Goal: Task Accomplishment & Management: Manage account settings

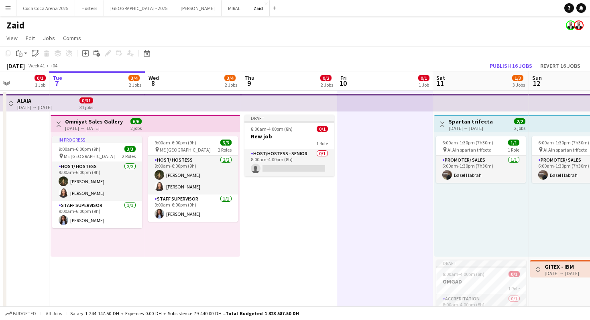
click at [18, 31] on h1 "Zaid" at bounding box center [15, 25] width 18 height 12
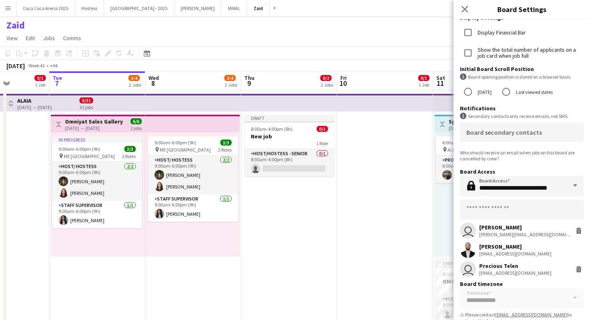
scroll to position [80, 0]
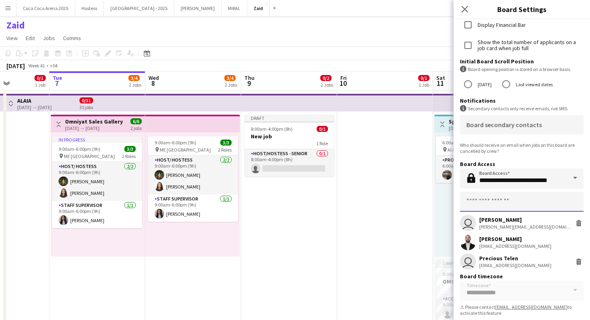
click at [526, 198] on input "text" at bounding box center [522, 202] width 124 height 20
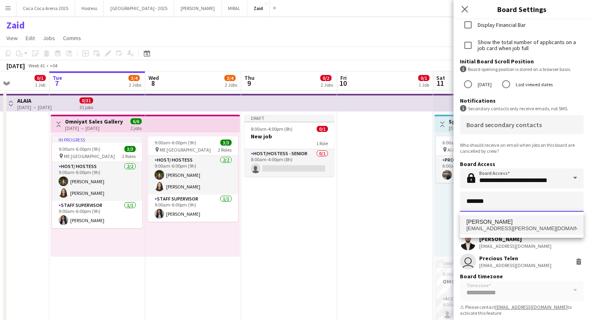
type input "*******"
click at [530, 217] on mat-option "[PERSON_NAME] [EMAIL_ADDRESS][PERSON_NAME][DOMAIN_NAME]" at bounding box center [522, 225] width 124 height 19
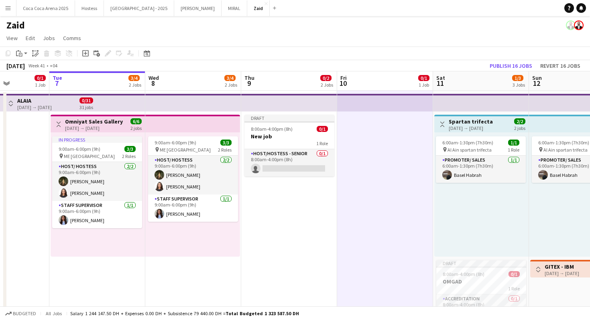
click at [4, 29] on div "Zaid" at bounding box center [295, 23] width 590 height 15
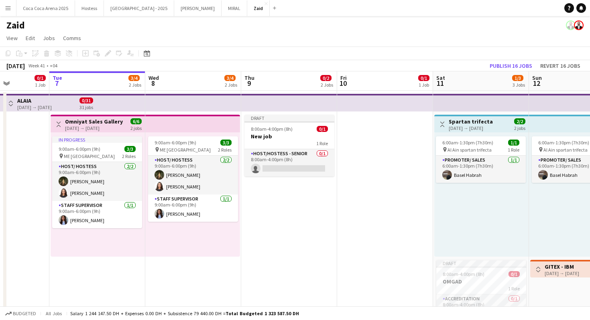
click at [4, 29] on div "Zaid" at bounding box center [295, 23] width 590 height 15
click at [10, 22] on h1 "Zaid" at bounding box center [15, 25] width 18 height 12
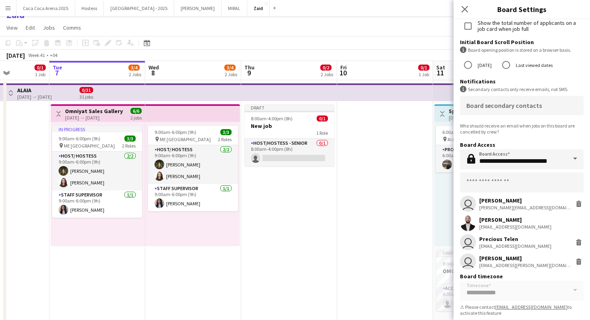
scroll to position [12, 0]
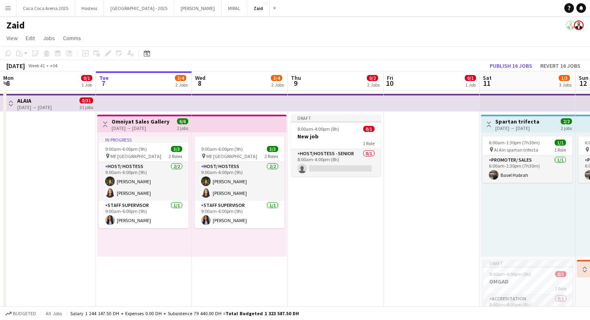
click at [17, 28] on h1 "Zaid" at bounding box center [15, 25] width 18 height 12
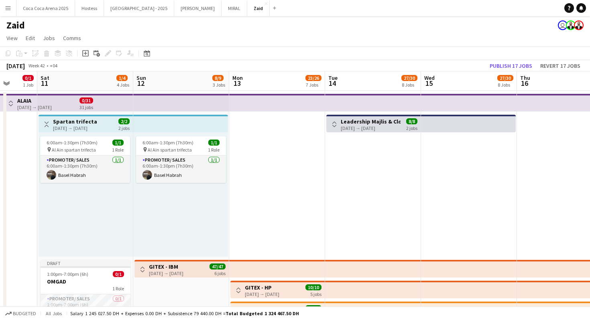
scroll to position [0, 244]
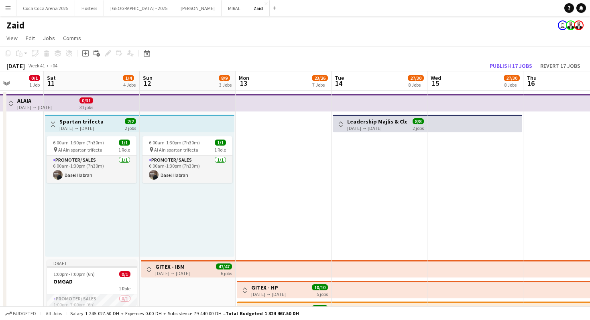
click at [149, 270] on app-icon "Toggle View" at bounding box center [149, 270] width 6 height 6
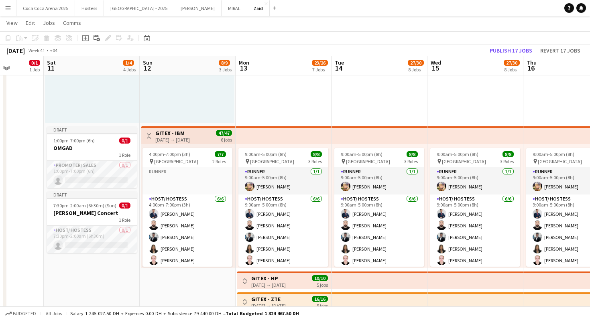
scroll to position [140, 0]
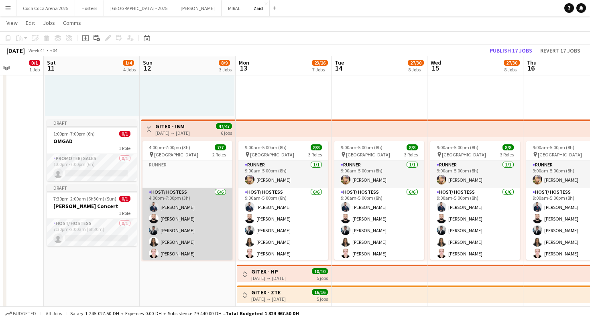
click at [173, 225] on app-card-role "Host/ Hostess 6/6 4:00pm-7:00pm (3h) Mohammad Al Taweel Haitham Hammoud Osama H…" at bounding box center [187, 230] width 90 height 85
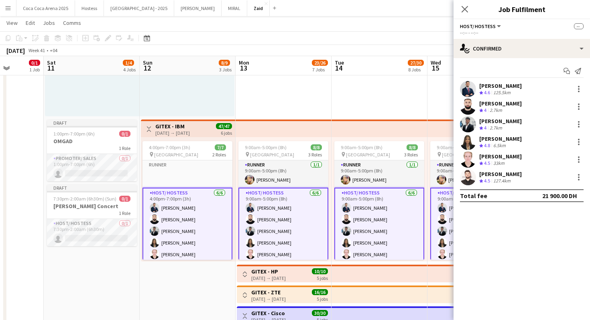
click at [212, 216] on app-card-role "Host/ Hostess 6/6 4:00pm-7:00pm (3h) Mohammad Al Taweel Haitham Hammoud Osama H…" at bounding box center [187, 231] width 90 height 87
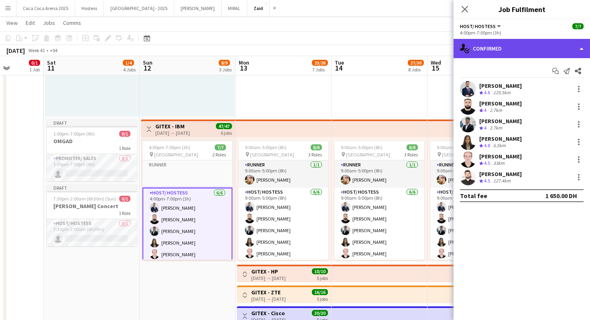
click at [523, 43] on div "single-neutral-actions-check-2 Confirmed" at bounding box center [522, 48] width 136 height 19
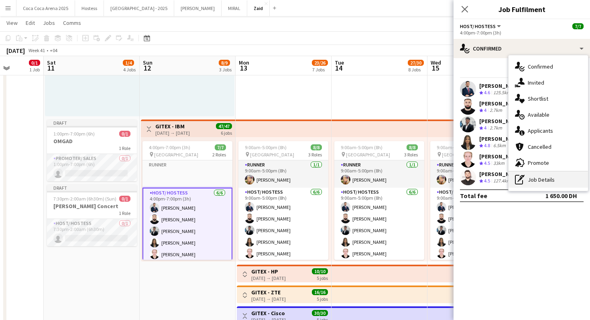
click at [544, 187] on div "pen-write Job Details" at bounding box center [548, 180] width 79 height 16
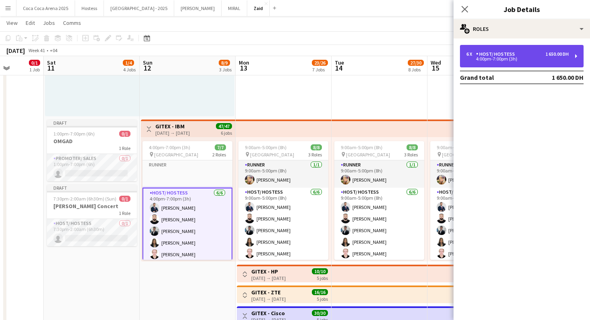
click at [511, 66] on div "6 x Host/ Hostess 1 650.00 DH 4:00pm-7:00pm (3h)" at bounding box center [522, 56] width 124 height 22
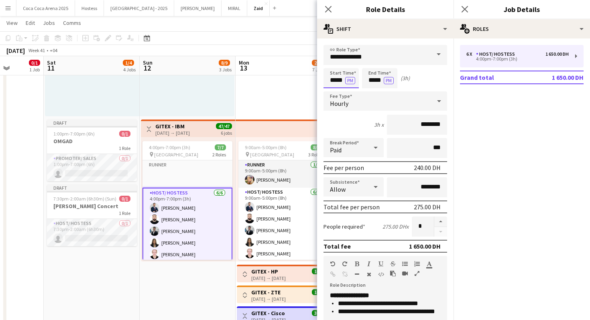
click at [334, 78] on input "*****" at bounding box center [341, 78] width 35 height 20
click at [334, 92] on div at bounding box center [333, 92] width 16 height 8
type input "*****"
click at [334, 92] on div at bounding box center [333, 92] width 16 height 8
click at [364, 85] on input "*****" at bounding box center [379, 78] width 35 height 20
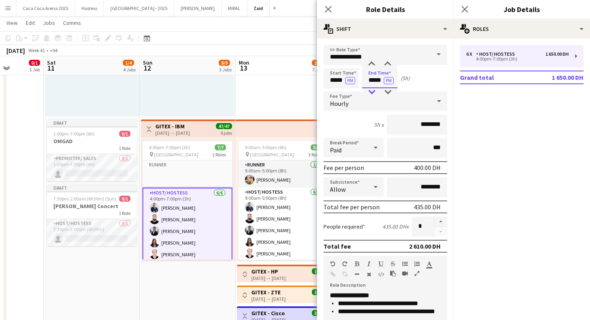
click at [372, 94] on div at bounding box center [372, 92] width 16 height 8
type input "*****"
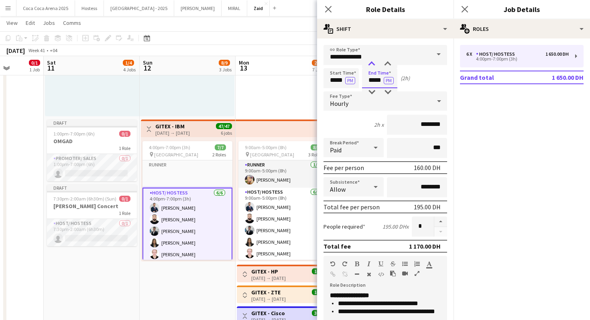
click at [374, 64] on div at bounding box center [372, 64] width 16 height 8
click at [420, 190] on input "********" at bounding box center [417, 187] width 60 height 20
click at [417, 191] on input "********" at bounding box center [417, 187] width 60 height 20
click at [421, 189] on input "********" at bounding box center [417, 187] width 60 height 20
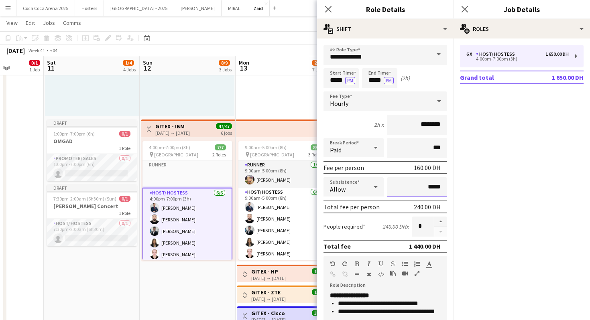
type input "*****"
click at [380, 191] on icon at bounding box center [376, 187] width 10 height 16
click at [393, 164] on div at bounding box center [295, 160] width 590 height 320
click at [387, 165] on div "Fee per person 160.00 DH" at bounding box center [386, 167] width 124 height 13
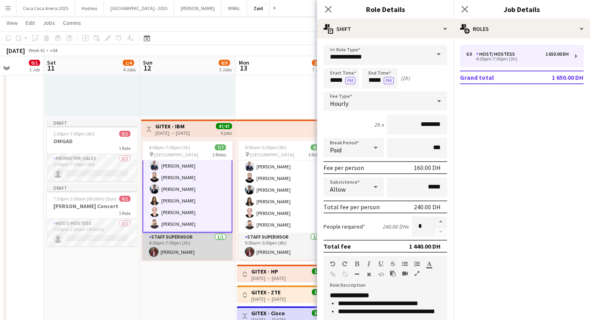
click at [201, 244] on app-card-role "Staff Supervisor 1/1 4:00pm-7:00pm (3h) zaid AlAbed" at bounding box center [187, 246] width 90 height 27
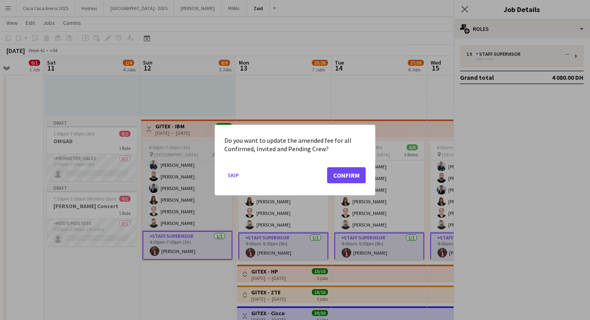
scroll to position [41, 0]
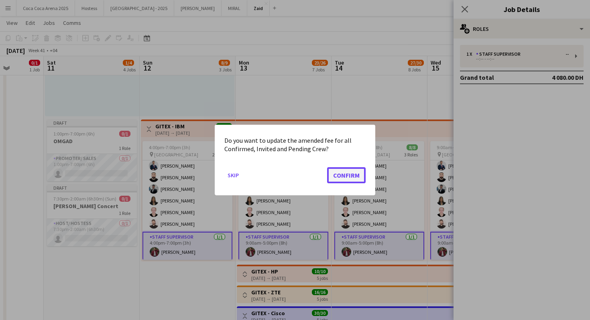
click at [338, 173] on button "Confirm" at bounding box center [346, 175] width 39 height 16
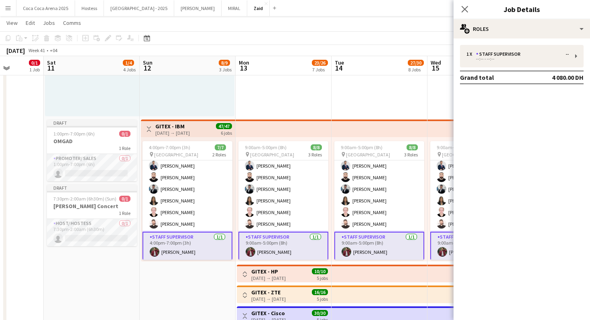
scroll to position [140, 0]
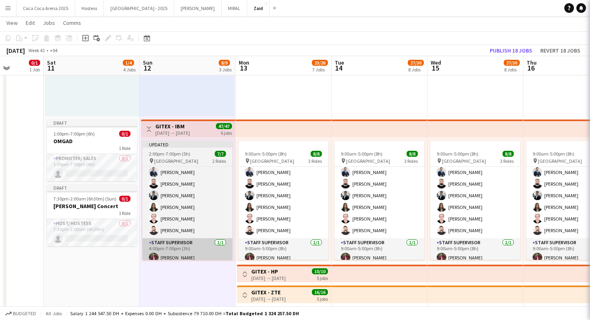
click at [193, 252] on app-card-role "Staff Supervisor 1/1 4:00pm-7:00pm (3h) zaid AlAbed" at bounding box center [187, 251] width 90 height 27
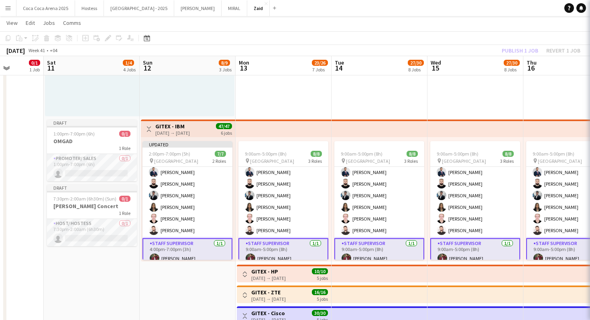
click at [193, 252] on app-card-role "Staff Supervisor 1/1 4:00pm-7:00pm (3h) zaid AlAbed" at bounding box center [187, 252] width 90 height 29
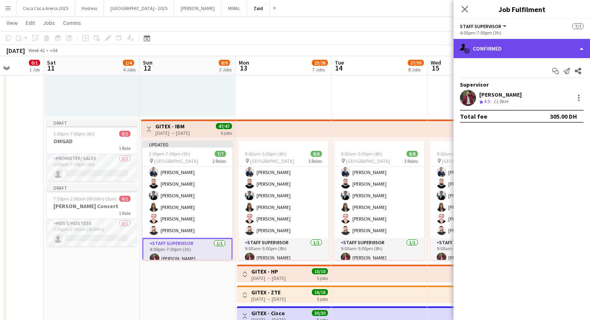
click at [552, 55] on div "single-neutral-actions-check-2 Confirmed" at bounding box center [522, 48] width 136 height 19
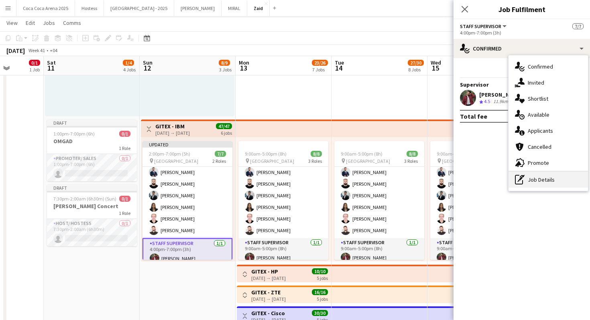
click at [564, 178] on div "pen-write Job Details" at bounding box center [548, 180] width 79 height 16
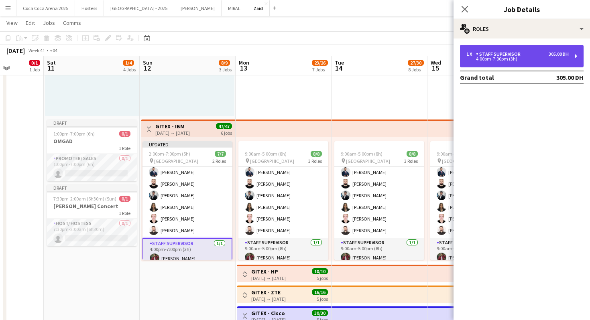
click at [497, 57] on div "4:00pm-7:00pm (3h)" at bounding box center [517, 59] width 102 height 4
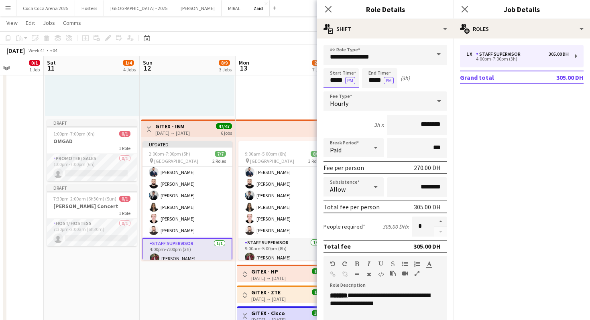
click at [342, 83] on input "*****" at bounding box center [341, 78] width 35 height 20
click at [336, 85] on input "*****" at bounding box center [341, 78] width 35 height 20
click at [336, 91] on div at bounding box center [333, 92] width 16 height 8
type input "*****"
click at [336, 91] on div at bounding box center [333, 92] width 16 height 8
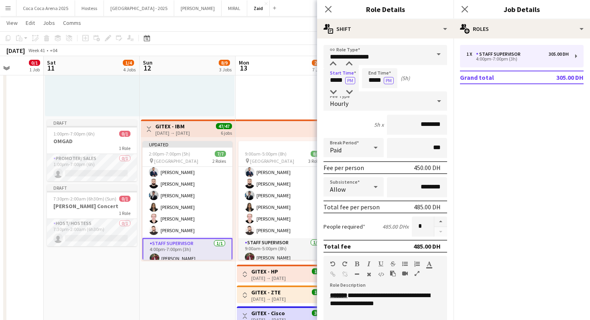
click at [362, 89] on form "**********" at bounding box center [385, 283] width 136 height 476
click at [374, 85] on input "*****" at bounding box center [379, 78] width 35 height 20
click at [374, 90] on div at bounding box center [372, 92] width 16 height 8
type input "*****"
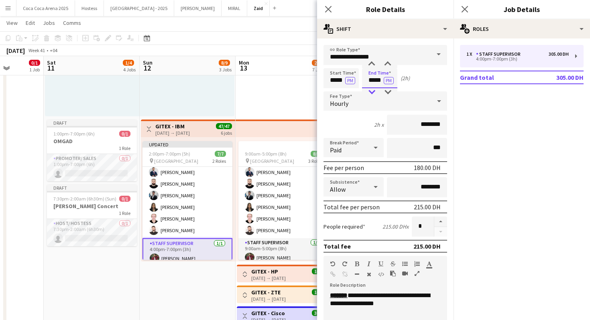
click at [374, 90] on div at bounding box center [372, 92] width 16 height 8
click at [417, 130] on input "********" at bounding box center [417, 125] width 60 height 20
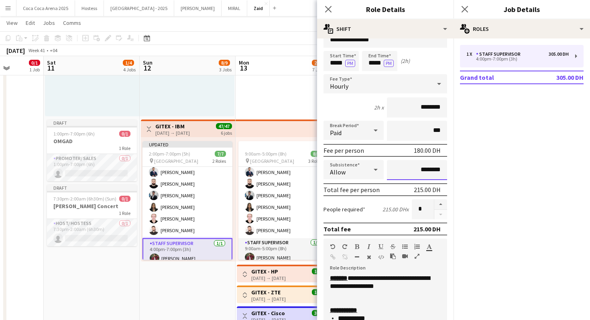
click at [417, 171] on input "********" at bounding box center [417, 170] width 60 height 20
type input "****"
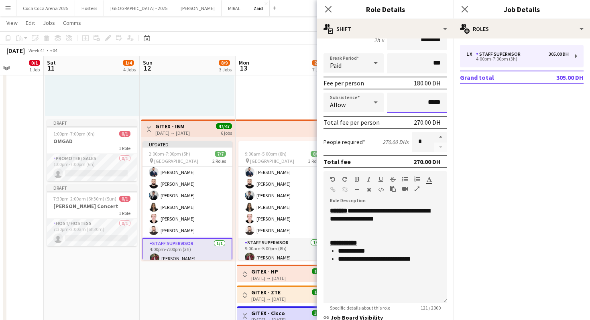
scroll to position [200, 0]
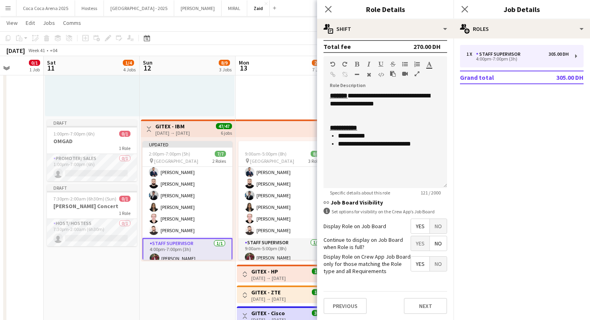
type input "*****"
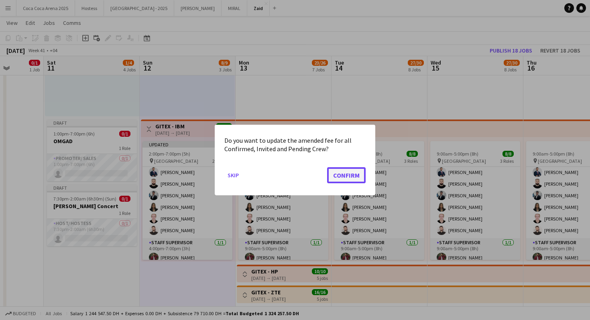
click at [358, 172] on button "Confirm" at bounding box center [346, 175] width 39 height 16
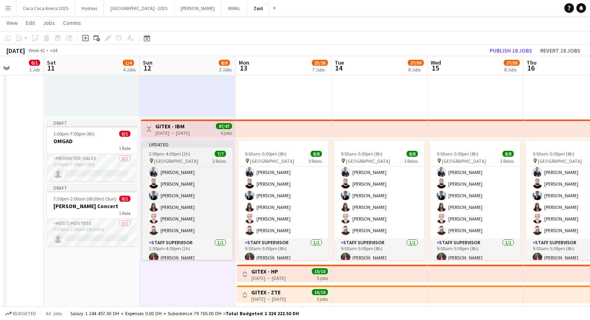
click at [226, 156] on div "2:00pm-4:00pm (2h) 7/7" at bounding box center [187, 154] width 90 height 6
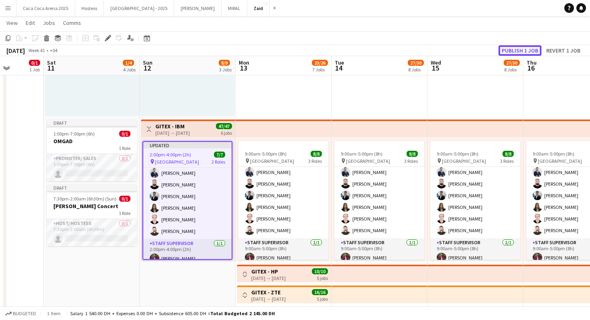
click at [526, 49] on button "Publish 1 job" at bounding box center [520, 50] width 43 height 10
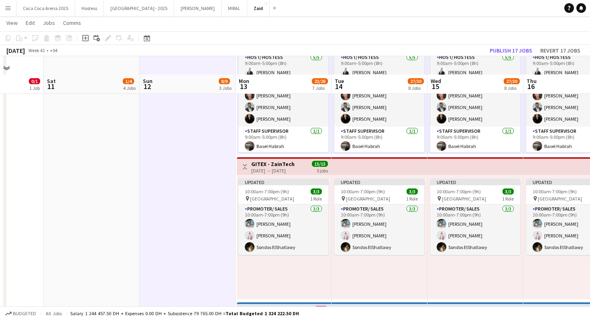
scroll to position [434, 0]
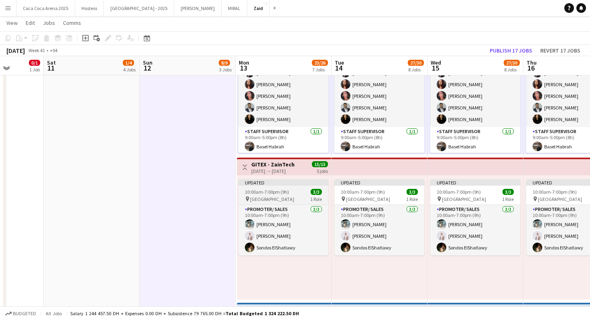
click at [281, 195] on app-job-card "Updated 10:00am-7:00pm (9h) 3/3 pin Dubai World Trade Center 1 Role Promoter/ S…" at bounding box center [283, 217] width 90 height 76
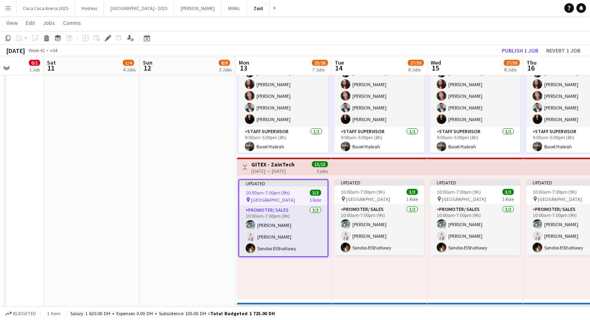
click at [305, 168] on div "Toggle View GITEX - ZainTech 13-10-2025 → 17-10-2025 15/15 5 jobs" at bounding box center [284, 168] width 88 height 14
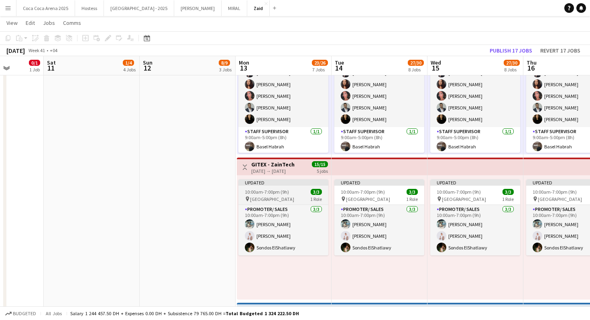
click at [294, 198] on span "[GEOGRAPHIC_DATA]" at bounding box center [272, 199] width 44 height 6
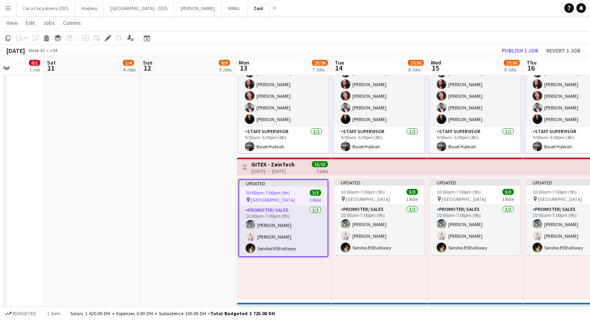
click at [277, 169] on div "[DATE] → [DATE]" at bounding box center [272, 171] width 43 height 6
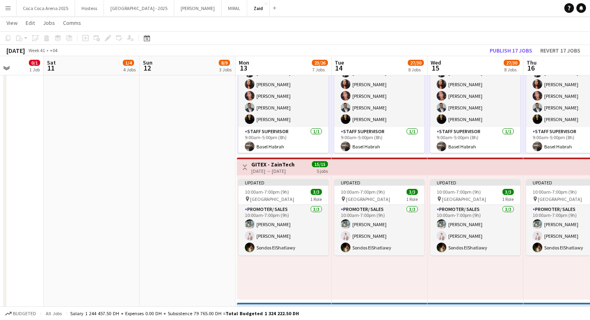
click at [272, 170] on div "[DATE] → [DATE]" at bounding box center [272, 171] width 43 height 6
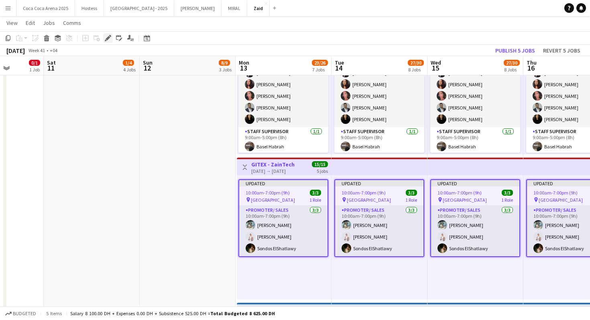
click at [106, 40] on icon "Edit" at bounding box center [108, 38] width 6 height 6
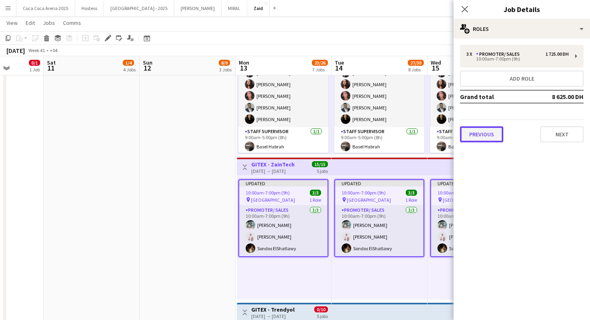
click at [497, 140] on button "Previous" at bounding box center [481, 134] width 43 height 16
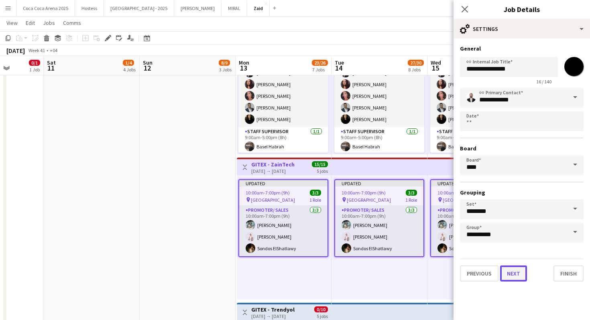
click at [524, 273] on button "Next" at bounding box center [513, 274] width 27 height 16
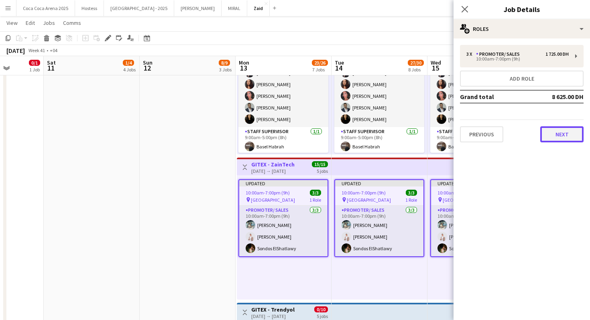
click at [555, 135] on button "Next" at bounding box center [561, 134] width 43 height 16
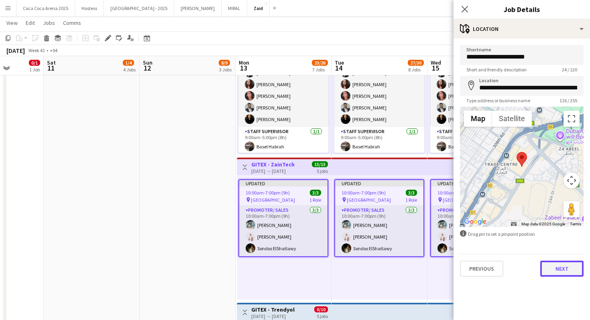
click at [558, 272] on button "Next" at bounding box center [561, 269] width 43 height 16
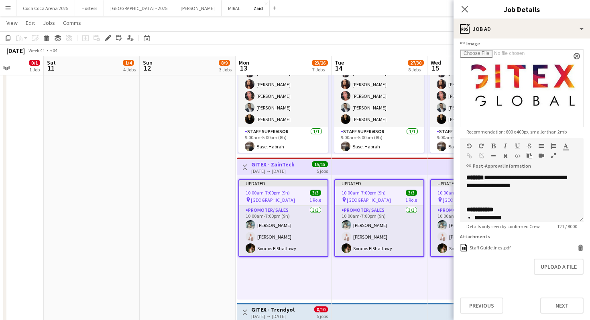
scroll to position [14, 0]
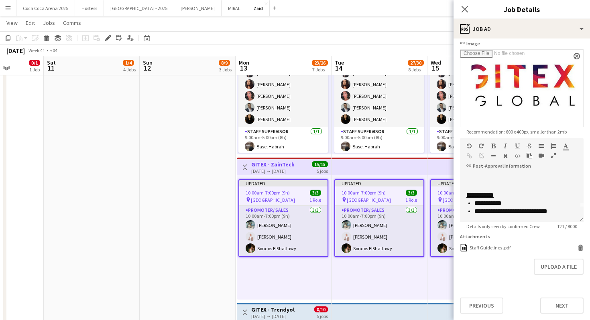
click at [396, 273] on div "Updated 10:00am-7:00pm (9h) 3/3 pin Dubai World Trade Center 1 Role Promoter/ S…" at bounding box center [380, 237] width 96 height 124
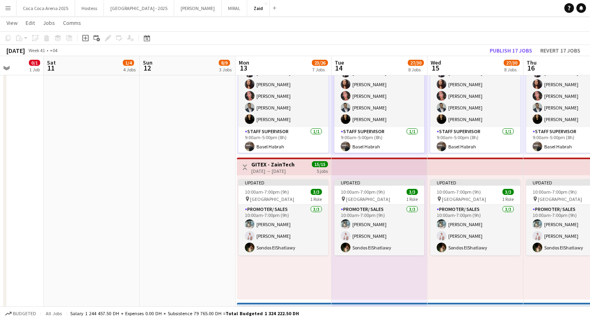
click at [457, 161] on app-top-bar at bounding box center [475, 167] width 96 height 18
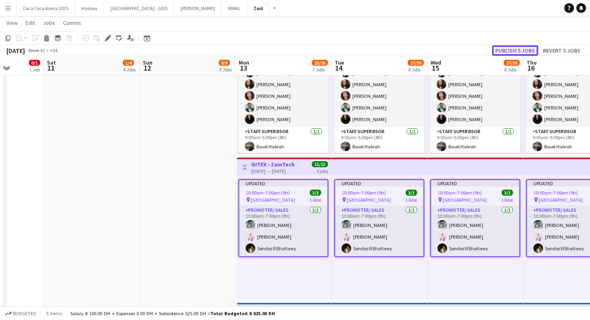
click at [516, 51] on button "Publish 5 jobs" at bounding box center [515, 50] width 46 height 10
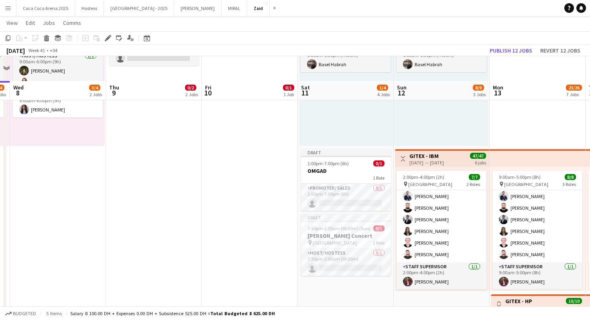
scroll to position [109, 0]
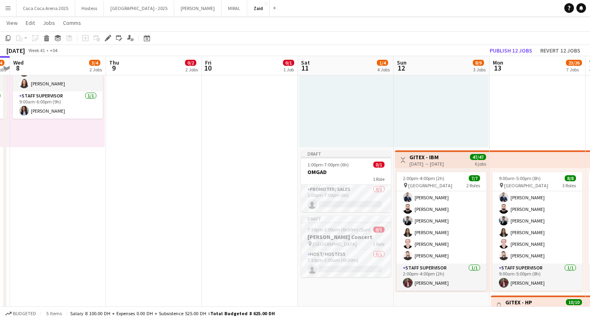
click at [345, 237] on h3 "Abdul Majeed Concert" at bounding box center [346, 237] width 90 height 7
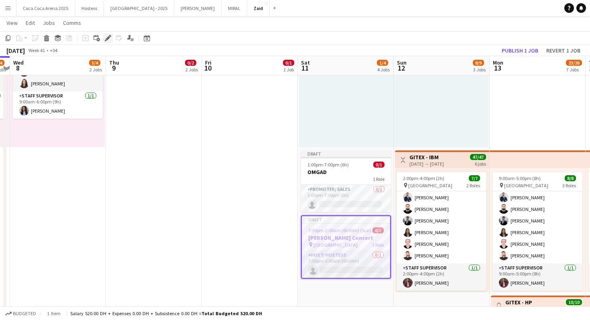
click at [107, 35] on icon "Edit" at bounding box center [108, 38] width 6 height 6
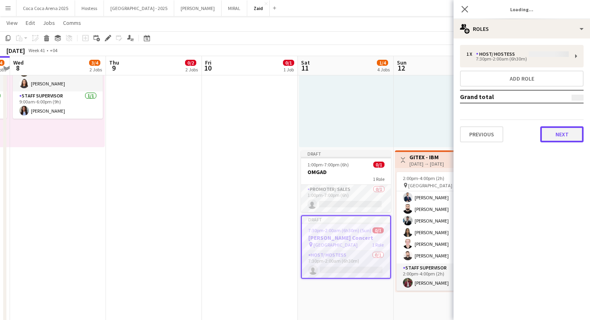
click at [565, 133] on button "Next" at bounding box center [561, 134] width 43 height 16
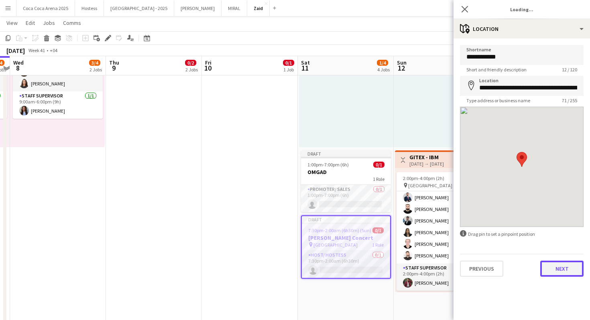
click at [566, 271] on button "Next" at bounding box center [561, 269] width 43 height 16
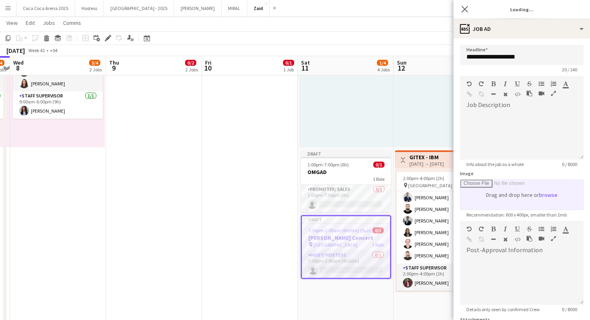
scroll to position [76, 0]
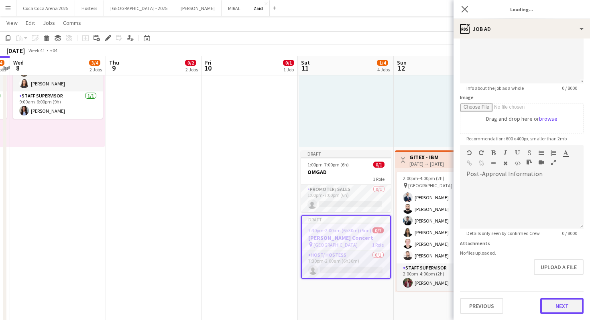
click at [572, 310] on button "Next" at bounding box center [561, 306] width 43 height 16
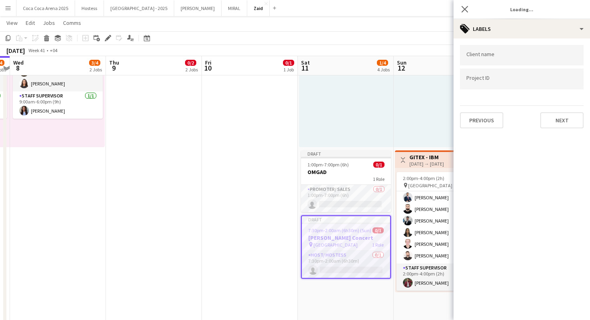
click at [526, 61] on div at bounding box center [522, 55] width 124 height 20
type input "******"
type input "*"
type input "****"
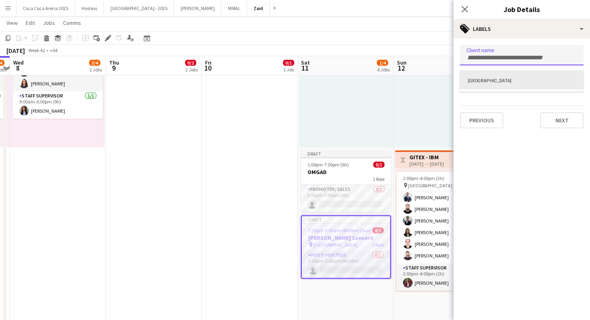
click at [496, 79] on div "Etihad Arena" at bounding box center [522, 79] width 124 height 19
click at [496, 79] on input "Type to search project ID labels..." at bounding box center [521, 79] width 111 height 7
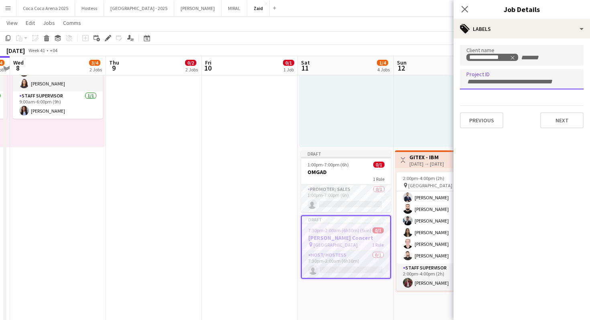
paste input "**********"
click at [479, 82] on input "**********" at bounding box center [521, 81] width 111 height 7
type input "**********"
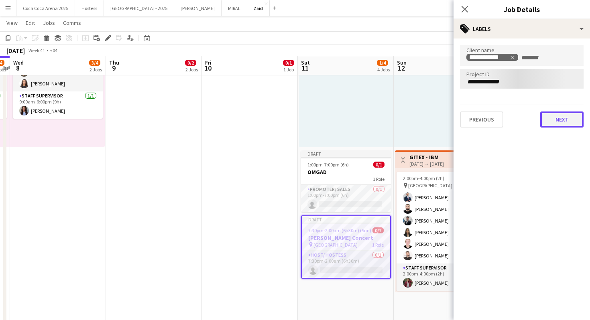
click at [560, 117] on button "Next" at bounding box center [561, 120] width 43 height 16
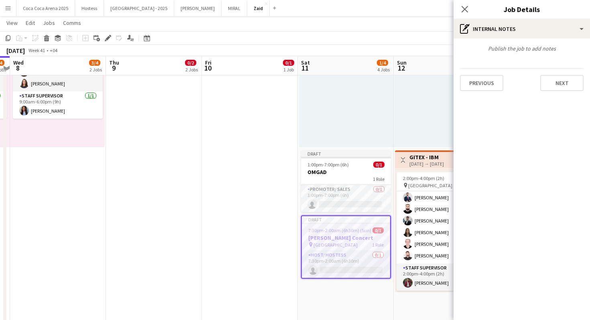
click at [482, 92] on div "Publish the job to add notes Previous Next" at bounding box center [522, 68] width 136 height 59
click at [482, 85] on button "Previous" at bounding box center [481, 83] width 43 height 16
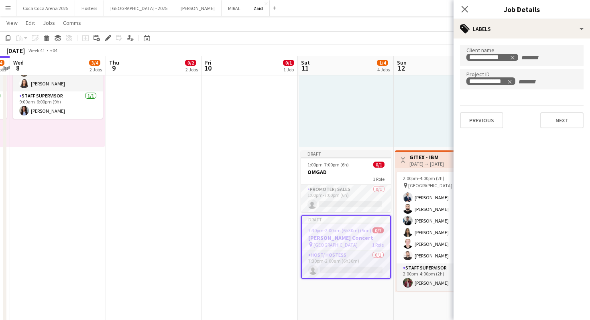
click at [346, 231] on span "7:30pm-2:00am (6h30m) (Sun)" at bounding box center [339, 231] width 63 height 6
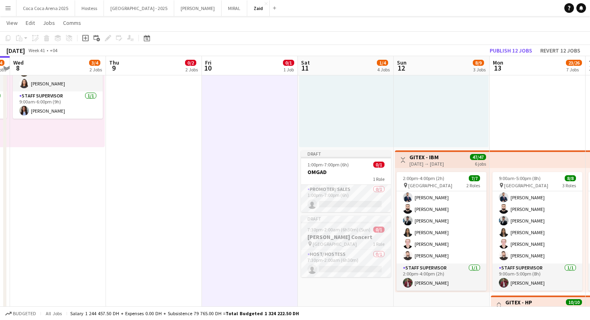
click at [338, 225] on app-job-card "Draft 7:30pm-2:00am (6h30m) (Sun) 0/1 Abdul Majeed Concert pin Etihad Arena 1 R…" at bounding box center [346, 247] width 90 height 62
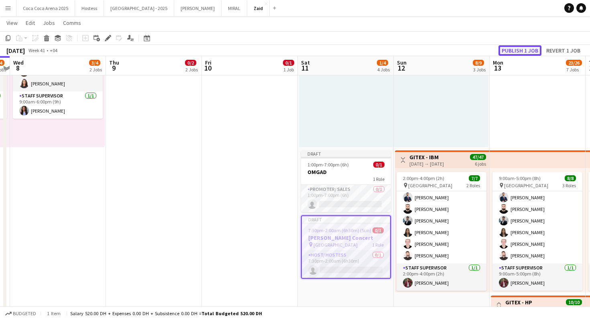
click at [517, 52] on button "Publish 1 job" at bounding box center [520, 50] width 43 height 10
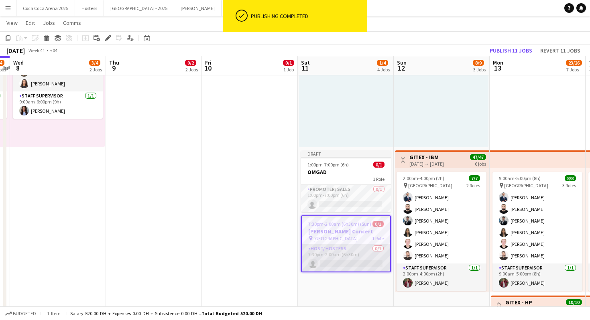
click at [355, 256] on app-card-role "Host/ Hostess 0/1 7:30pm-2:00am (6h30m) single-neutral-actions" at bounding box center [346, 257] width 88 height 27
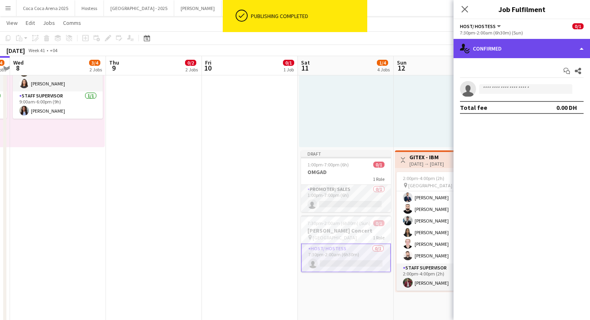
click at [547, 51] on div "single-neutral-actions-check-2 Confirmed" at bounding box center [522, 48] width 136 height 19
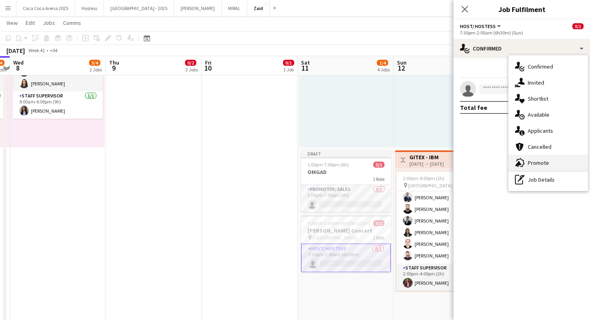
click at [557, 163] on div "advertising-megaphone Promote" at bounding box center [548, 163] width 79 height 16
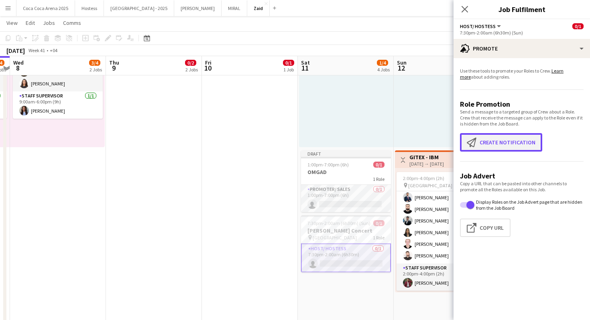
click at [513, 146] on button "Create notification Create notification" at bounding box center [501, 142] width 82 height 18
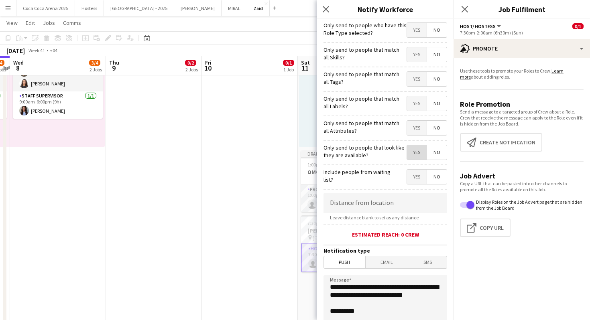
click at [419, 150] on span "Yes" at bounding box center [417, 152] width 20 height 14
click at [419, 128] on span "Yes" at bounding box center [417, 128] width 20 height 14
click at [414, 107] on span "Yes" at bounding box center [417, 103] width 20 height 14
click at [412, 86] on span "Yes" at bounding box center [417, 79] width 20 height 14
click at [419, 53] on span "Yes" at bounding box center [417, 54] width 20 height 14
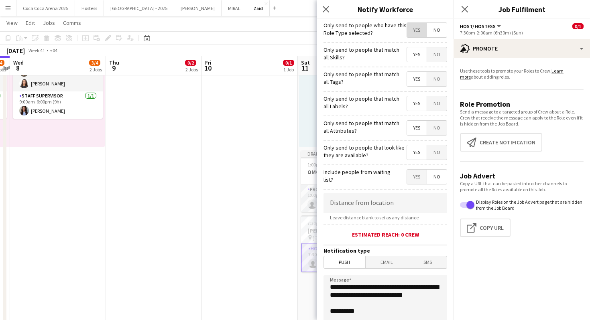
click at [417, 31] on span "Yes" at bounding box center [417, 30] width 20 height 14
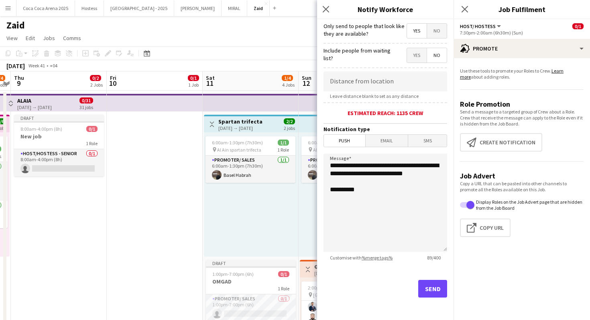
scroll to position [0, 0]
click at [438, 293] on button "Send" at bounding box center [432, 289] width 29 height 18
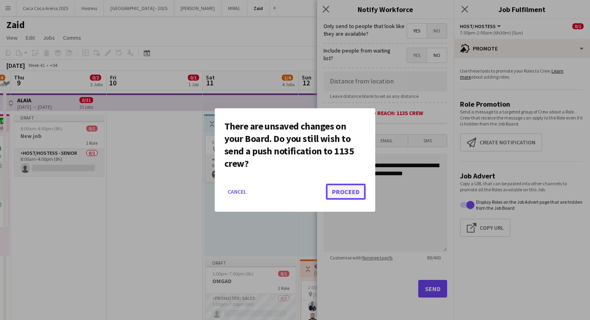
click at [355, 186] on button "Proceed" at bounding box center [346, 192] width 40 height 16
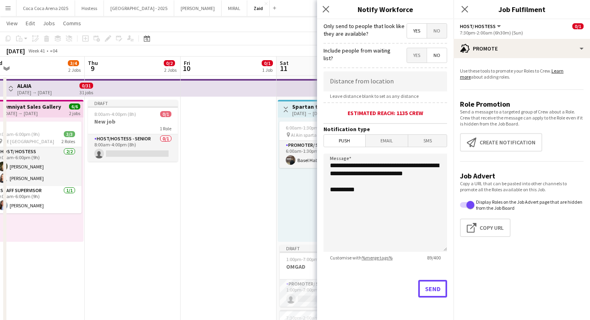
scroll to position [0, 253]
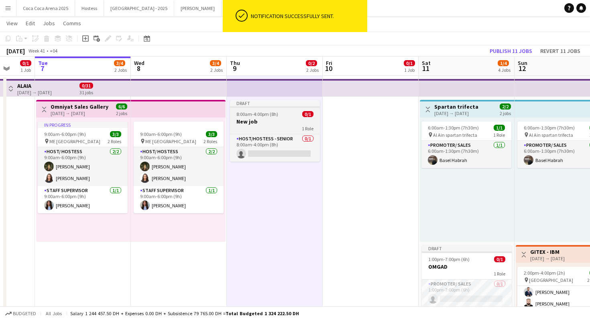
click at [304, 117] on app-job-card "Draft 8:00am-4:00pm (8h) 0/1 New job 1 Role Host/Hostess - Senior 0/1 8:00am-4:…" at bounding box center [275, 131] width 90 height 62
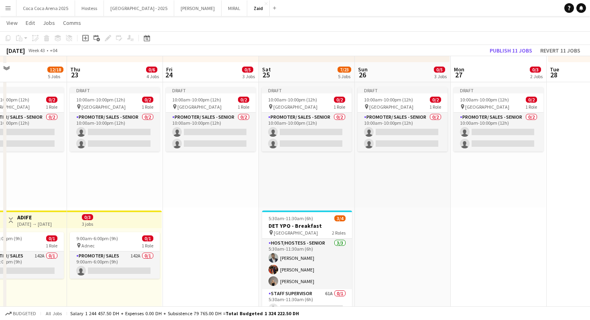
scroll to position [206, 0]
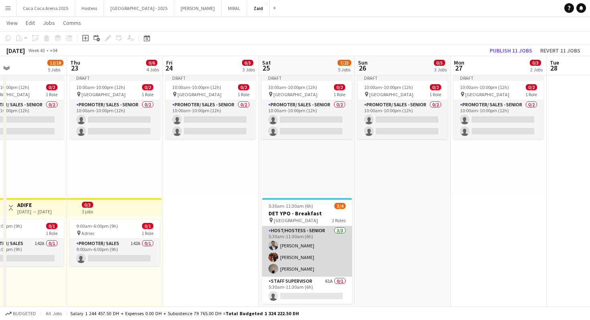
click at [319, 252] on app-card-role "Host/Hostess - Senior 3/3 5:30am-11:30am (6h) Abdulkader Habra Jumaa Shami Rosa…" at bounding box center [307, 251] width 90 height 51
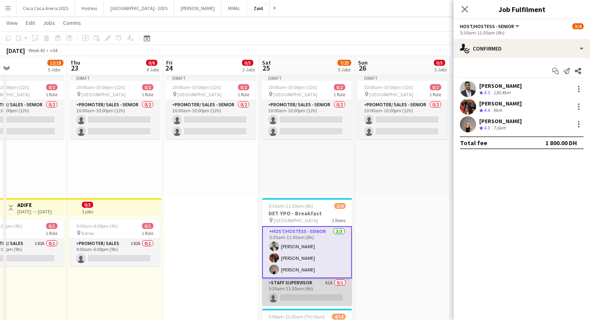
click at [314, 289] on app-card-role "Staff Supervisor 61A 0/1 5:30am-11:30am (6h) single-neutral-actions" at bounding box center [307, 292] width 90 height 27
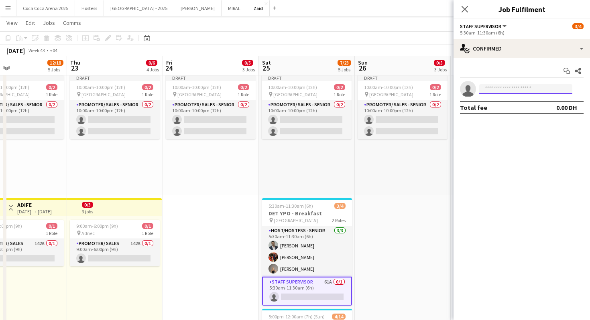
click at [518, 90] on input at bounding box center [525, 89] width 93 height 10
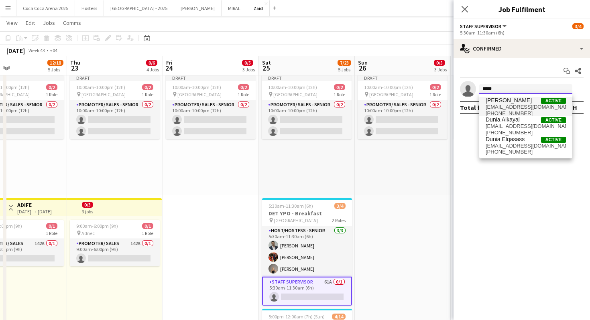
type input "*****"
click at [531, 110] on span "+971585953042" at bounding box center [526, 113] width 80 height 6
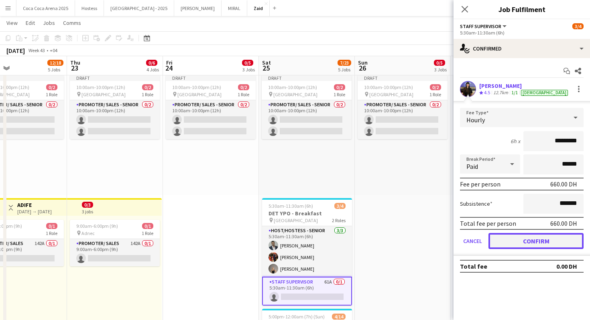
click at [528, 244] on button "Confirm" at bounding box center [535, 241] width 95 height 16
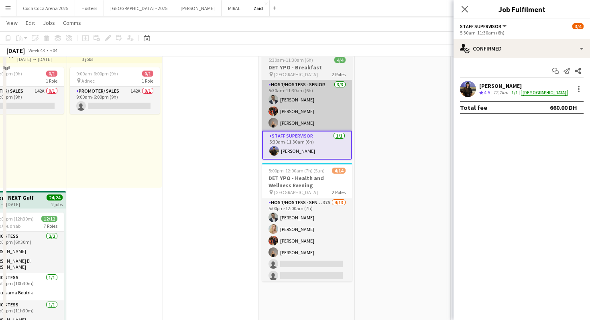
scroll to position [321, 0]
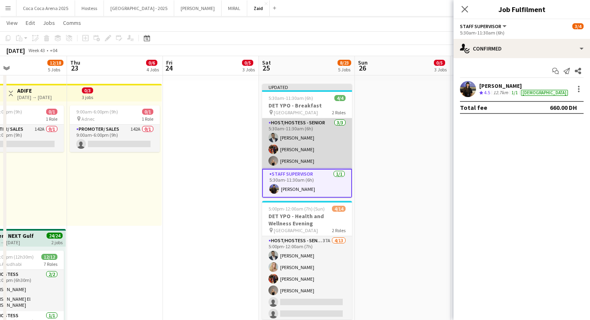
click at [326, 142] on app-card-role "Host/Hostess - Senior 3/3 5:30am-11:30am (6h) Abdulkader Habra Jumaa Shami Rosa…" at bounding box center [307, 143] width 90 height 51
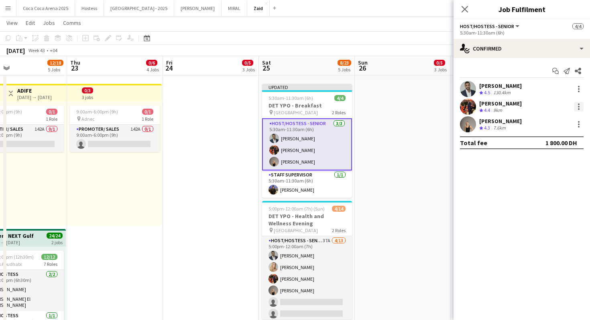
click at [577, 106] on div at bounding box center [579, 107] width 10 height 10
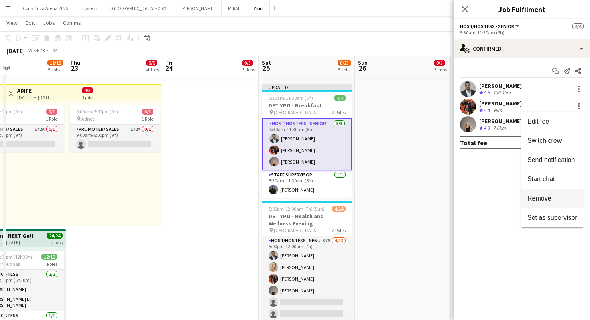
click at [560, 198] on span "Remove" at bounding box center [552, 198] width 50 height 7
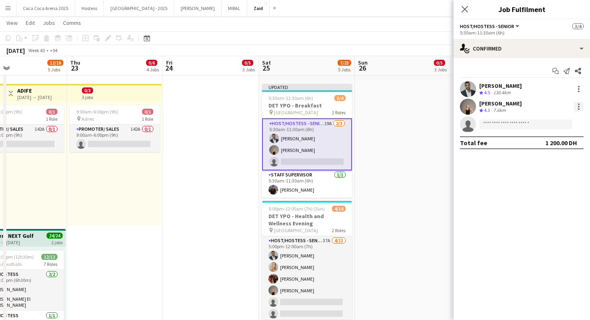
click at [580, 108] on div at bounding box center [579, 107] width 10 height 10
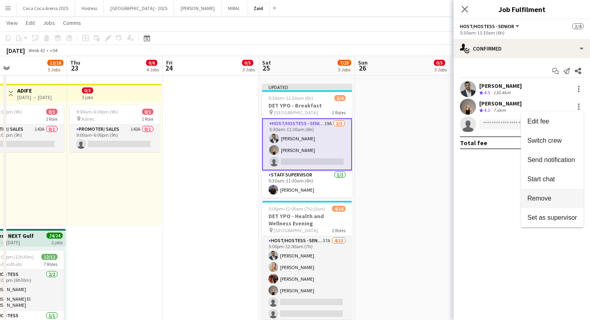
click at [551, 201] on span "Remove" at bounding box center [539, 198] width 24 height 7
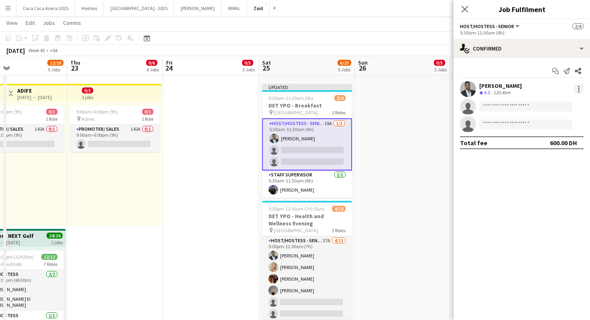
click at [577, 90] on div at bounding box center [579, 89] width 10 height 10
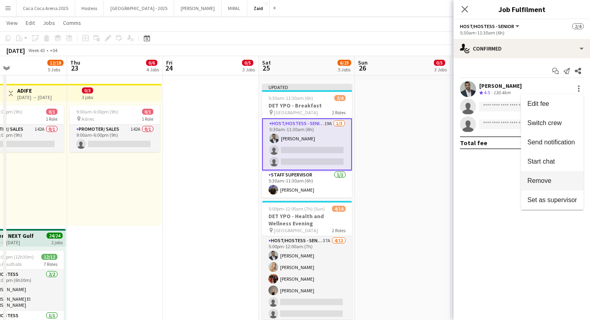
click at [551, 179] on span "Remove" at bounding box center [539, 180] width 24 height 7
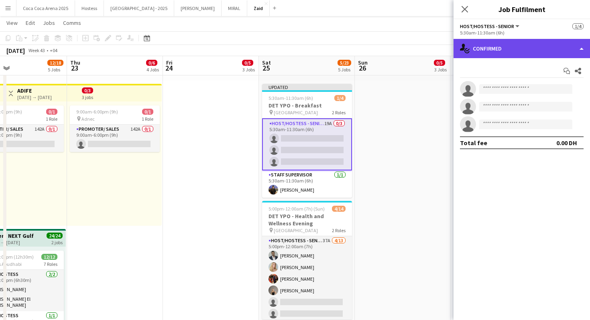
click at [552, 50] on div "single-neutral-actions-check-2 Confirmed" at bounding box center [522, 48] width 136 height 19
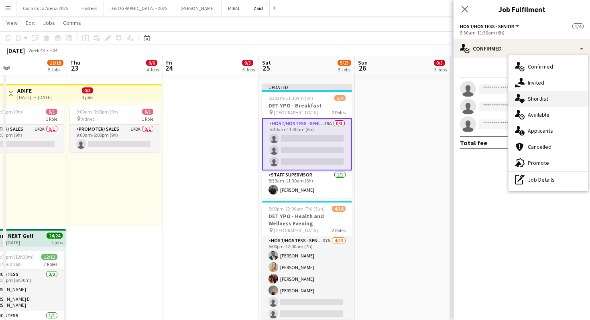
click at [548, 93] on div "single-neutral-actions-heart Shortlist" at bounding box center [548, 99] width 79 height 16
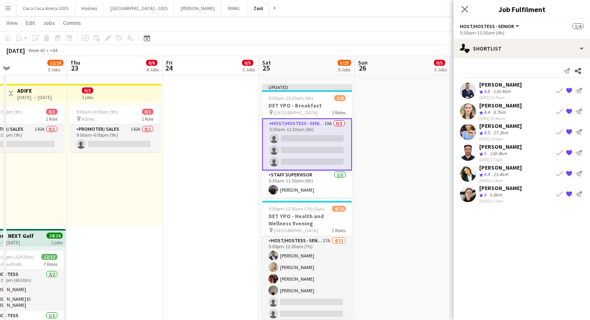
click at [559, 93] on app-icon "Book crew" at bounding box center [559, 91] width 6 height 6
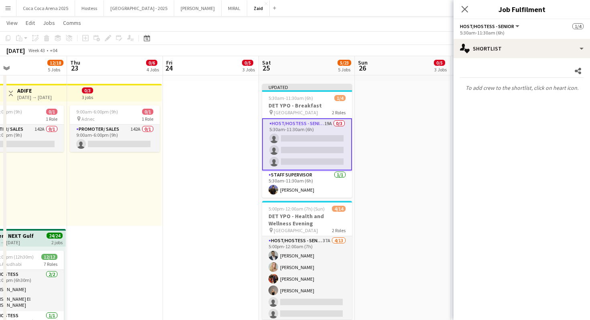
click at [527, 240] on mat-expansion-panel "heart Shortlist Share To add crew to the shortlist, click on heart icon." at bounding box center [522, 189] width 136 height 262
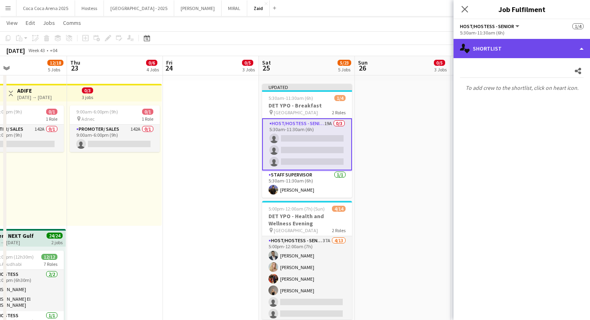
click at [533, 56] on div "single-neutral-actions-heart Shortlist" at bounding box center [522, 48] width 136 height 19
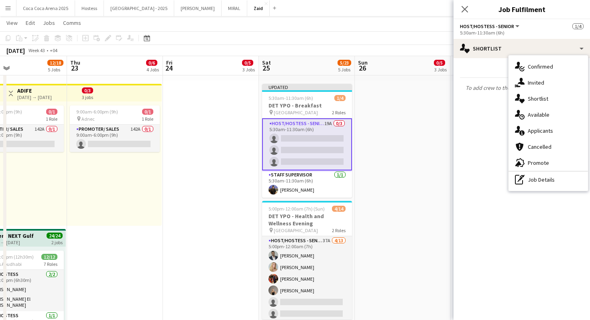
click at [395, 143] on app-date-cell "2:00pm-10:00pm (8h) 0/2 1 Role Promoter/ Sales 0/2 2:00pm-10:00pm (8h) single-n…" at bounding box center [403, 165] width 96 height 792
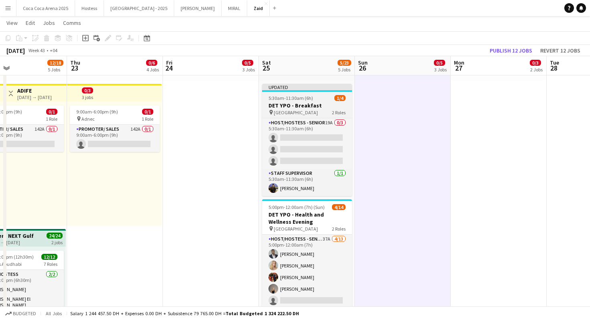
click at [346, 117] on app-job-card "Updated 5:30am-11:30am (6h) 1/4 DET YPO - Breakfast pin Dubai Creek Resort 2 Ro…" at bounding box center [307, 140] width 90 height 112
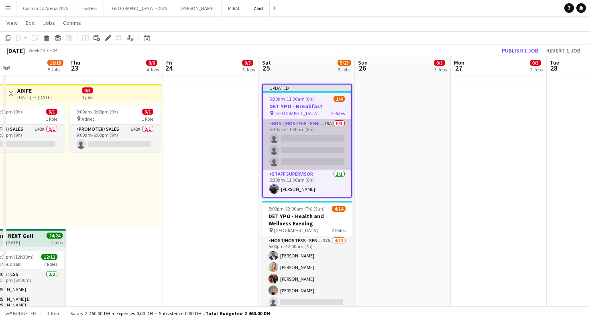
click at [342, 134] on app-card-role "Host/Hostess - Senior 19A 0/3 5:30am-11:30am (6h) single-neutral-actions single…" at bounding box center [307, 144] width 88 height 51
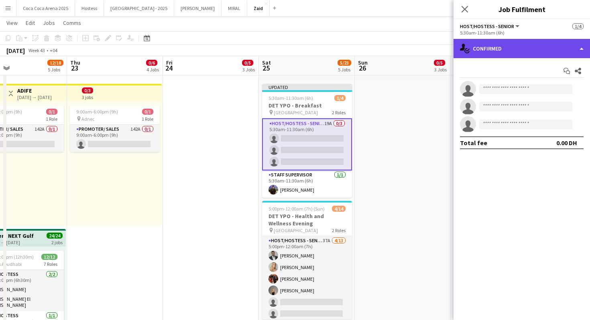
click at [501, 51] on div "single-neutral-actions-check-2 Confirmed" at bounding box center [522, 48] width 136 height 19
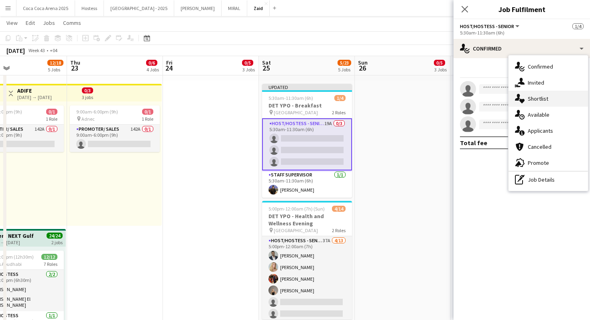
click at [539, 94] on div "single-neutral-actions-heart Shortlist" at bounding box center [548, 99] width 79 height 16
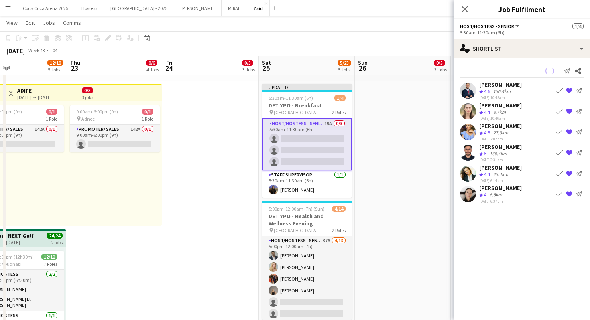
click at [561, 92] on app-icon "Book crew" at bounding box center [559, 91] width 6 height 6
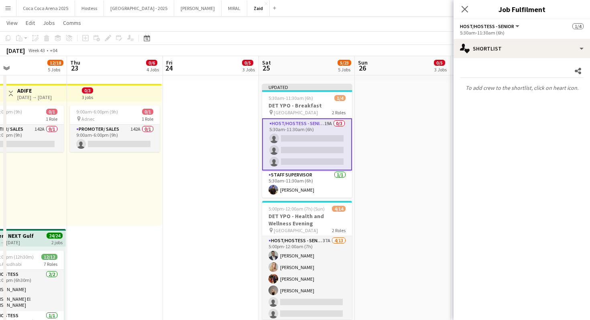
click at [398, 179] on app-date-cell "2:00pm-10:00pm (8h) 0/2 1 Role Promoter/ Sales 0/2 2:00pm-10:00pm (8h) single-n…" at bounding box center [403, 165] width 96 height 792
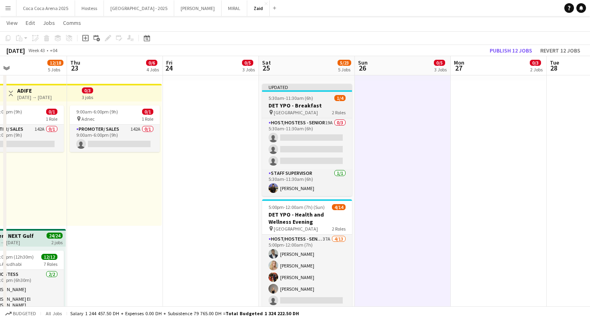
click at [341, 110] on span "2 Roles" at bounding box center [339, 113] width 14 height 6
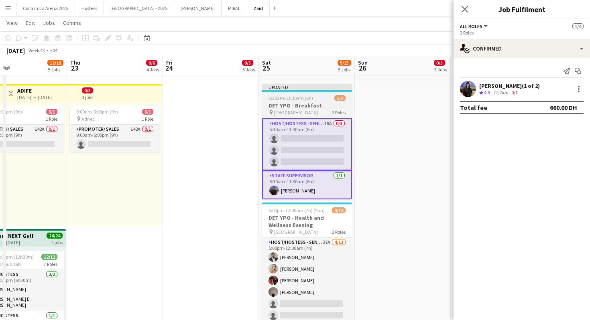
click at [338, 106] on h3 "DET YPO - Breakfast" at bounding box center [307, 105] width 90 height 7
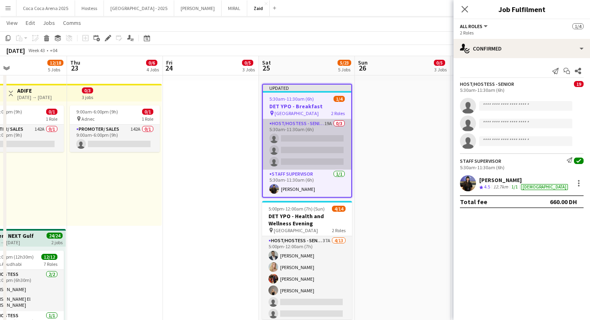
click at [338, 138] on app-card-role "Host/Hostess - Senior 19A 0/3 5:30am-11:30am (6h) single-neutral-actions single…" at bounding box center [307, 144] width 88 height 51
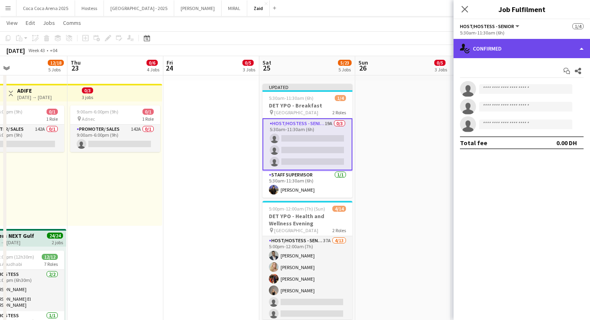
click at [487, 49] on div "single-neutral-actions-check-2 Confirmed" at bounding box center [522, 48] width 136 height 19
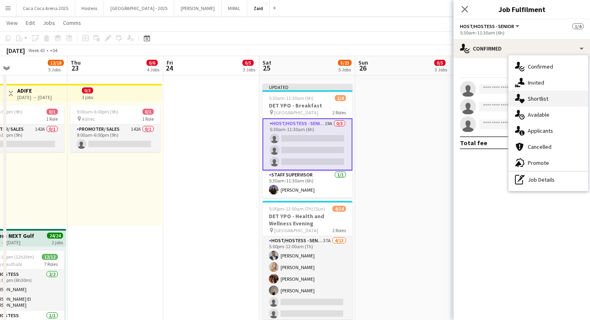
click at [535, 94] on div "single-neutral-actions-heart Shortlist" at bounding box center [548, 99] width 79 height 16
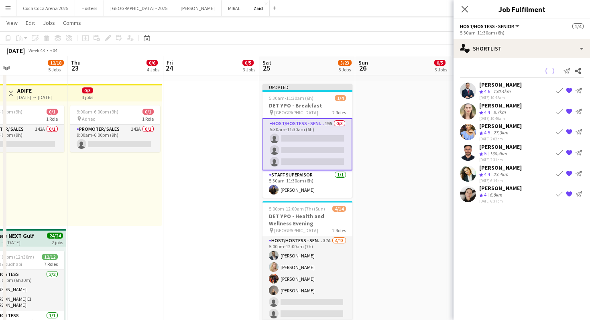
click at [559, 90] on app-icon "Book crew" at bounding box center [559, 91] width 6 height 6
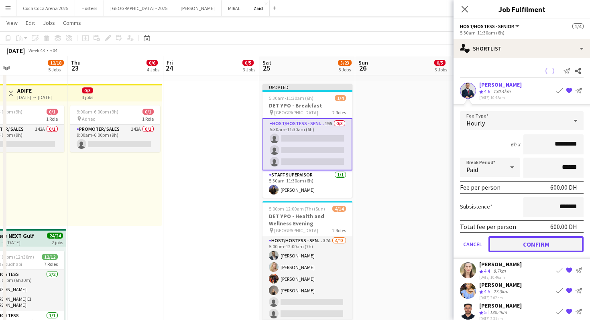
click at [543, 244] on button "Confirm" at bounding box center [535, 244] width 95 height 16
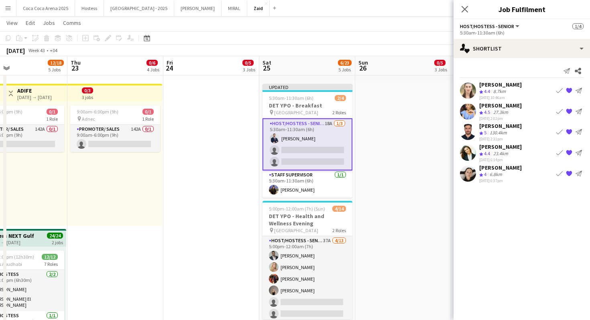
click at [557, 132] on app-icon "Book crew" at bounding box center [559, 132] width 6 height 6
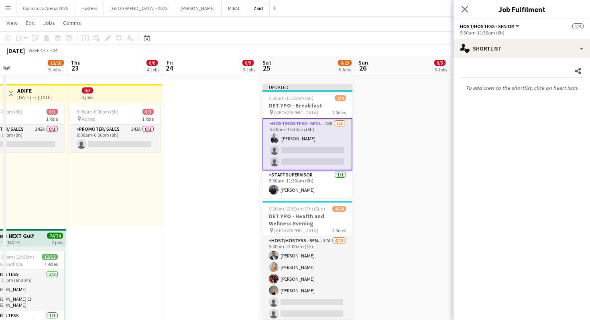
click at [336, 145] on app-card-role "Host/Hostess - Senior 18A 1/3 5:30am-11:30am (6h) Mohammad Al Taweel single-neu…" at bounding box center [308, 144] width 90 height 52
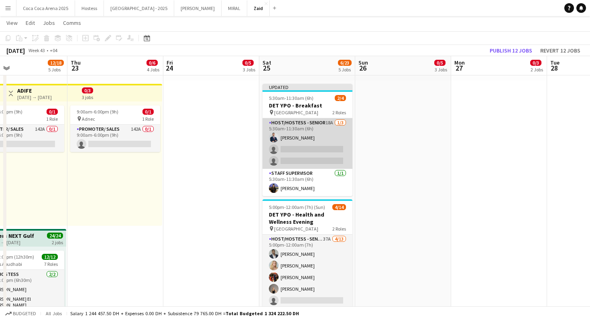
click at [336, 145] on app-card-role "Host/Hostess - Senior 18A 1/3 5:30am-11:30am (6h) Mohammad Al Taweel single-neu…" at bounding box center [308, 143] width 90 height 51
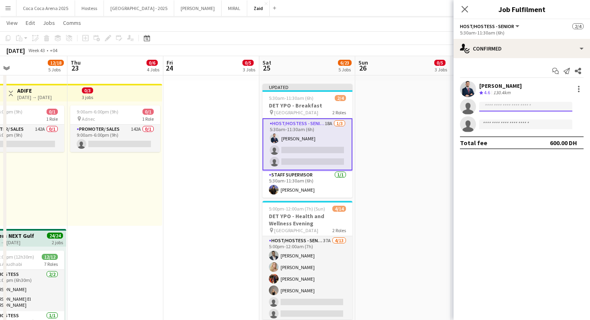
click at [517, 103] on input at bounding box center [525, 107] width 93 height 10
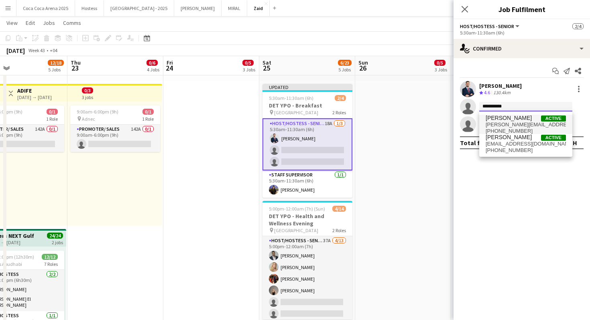
type input "**********"
click at [525, 122] on span "ibrahim_banna@hotmail.com" at bounding box center [526, 125] width 80 height 6
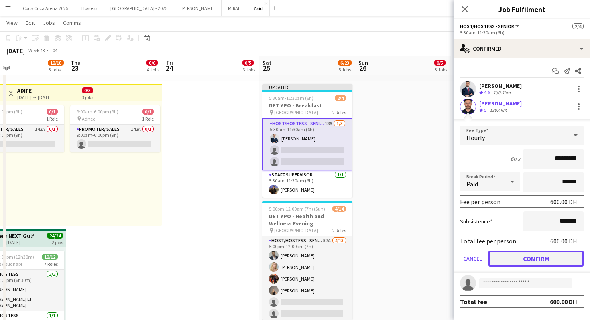
click at [532, 264] on button "Confirm" at bounding box center [535, 259] width 95 height 16
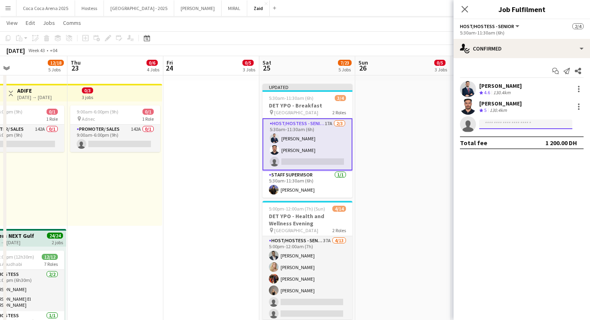
click at [508, 123] on input at bounding box center [525, 125] width 93 height 10
type input "*******"
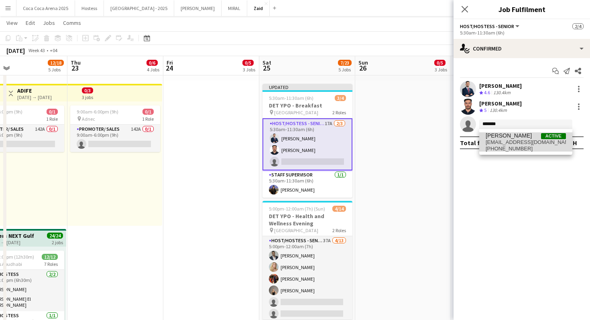
click at [514, 142] on span "andreea.filip26@yahoo.com" at bounding box center [526, 142] width 80 height 6
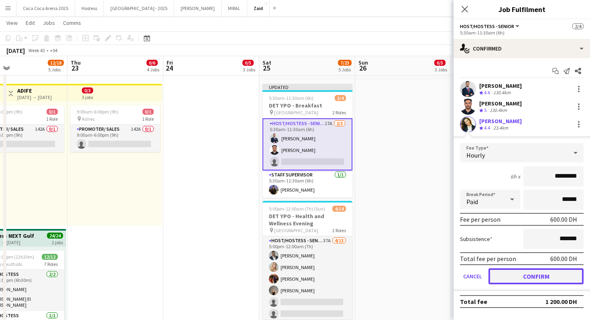
click at [516, 273] on button "Confirm" at bounding box center [535, 277] width 95 height 16
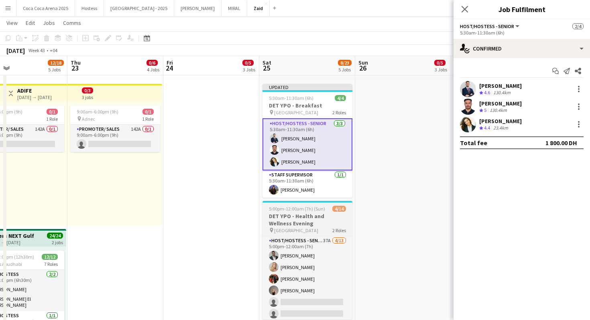
click at [328, 204] on app-job-card "5:00pm-12:00am (7h) (Sun) 4/14 DET YPO - Health and Wellness Evening pin Dubai …" at bounding box center [308, 260] width 90 height 119
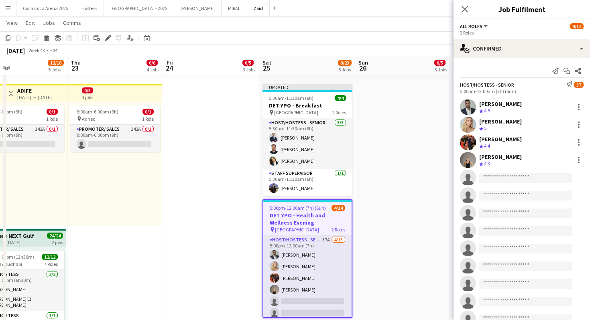
click at [369, 156] on app-date-cell "2:00pm-10:00pm (8h) 0/2 1 Role Promoter/ Sales 0/2 2:00pm-10:00pm (8h) single-n…" at bounding box center [403, 165] width 96 height 792
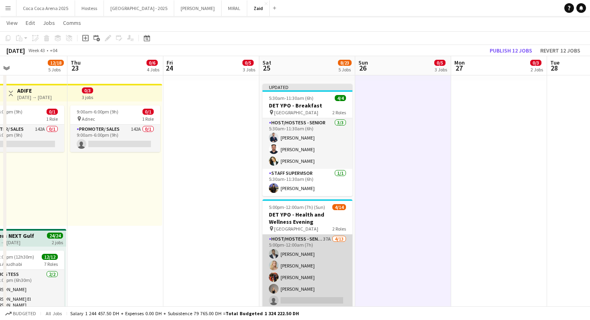
click at [312, 239] on app-card-role "Host/Hostess - Senior 37A 4/13 5:00pm-12:00am (7h) Abdulkader Habra Kateryna Yu…" at bounding box center [308, 318] width 90 height 167
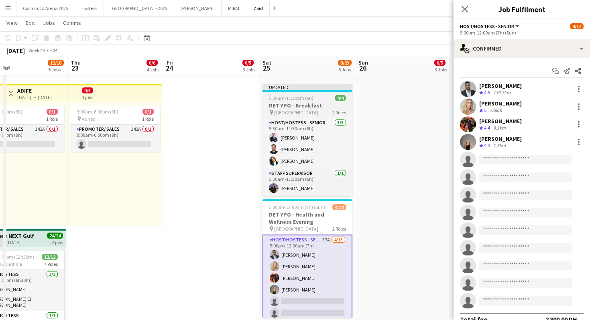
click at [326, 108] on h3 "DET YPO - Breakfast" at bounding box center [308, 105] width 90 height 7
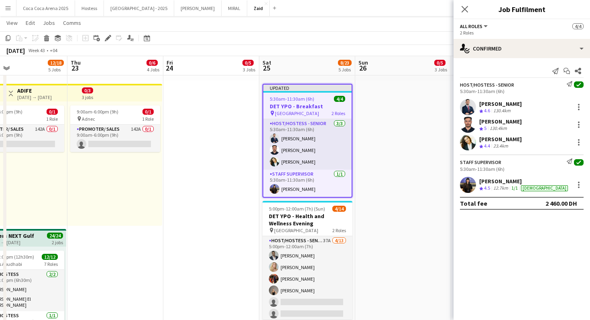
click at [403, 160] on app-date-cell "2:00pm-10:00pm (8h) 0/2 1 Role Promoter/ Sales 0/2 2:00pm-10:00pm (8h) single-n…" at bounding box center [403, 165] width 96 height 792
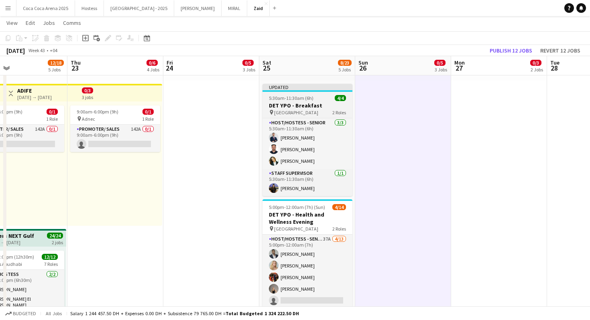
click at [334, 104] on h3 "DET YPO - Breakfast" at bounding box center [308, 105] width 90 height 7
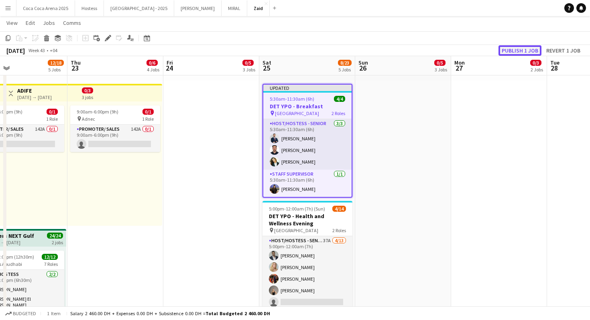
click at [511, 46] on button "Publish 1 job" at bounding box center [520, 50] width 43 height 10
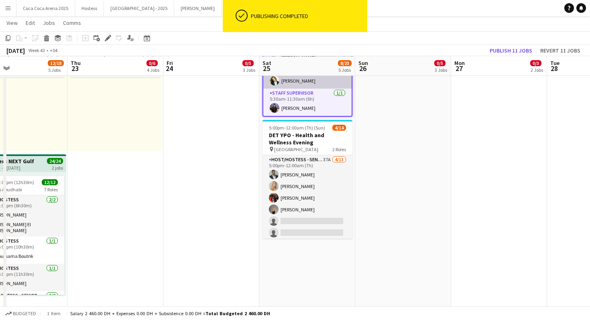
scroll to position [396, 0]
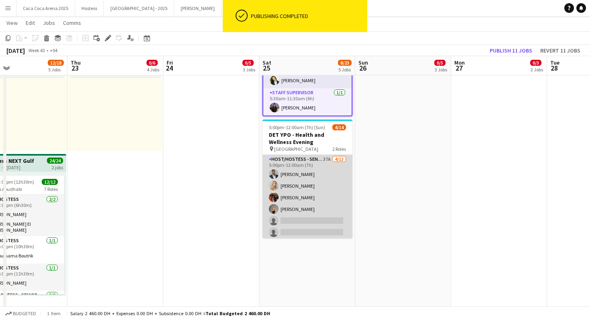
click at [303, 169] on app-card-role "Host/Hostess - Senior 37A 4/13 5:00pm-12:00am (7h) Abdulkader Habra Kateryna Yu…" at bounding box center [308, 238] width 90 height 167
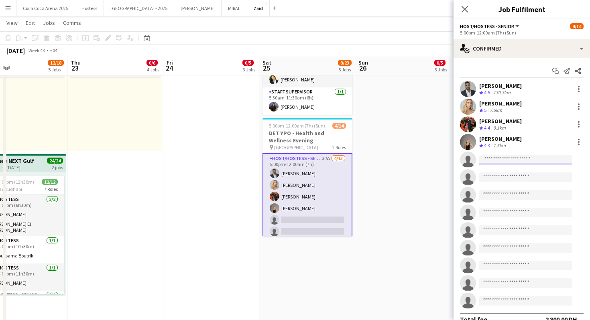
click at [507, 158] on input at bounding box center [525, 160] width 93 height 10
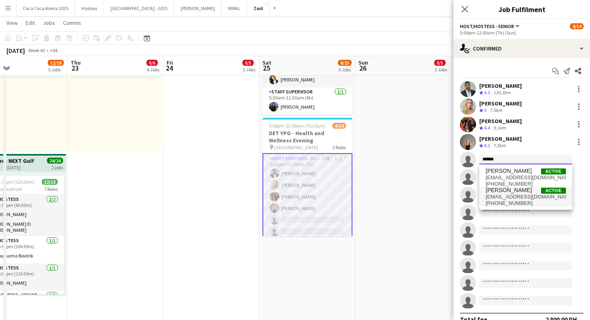
type input "******"
click at [528, 189] on span "Abdullah Hachem" at bounding box center [509, 190] width 46 height 7
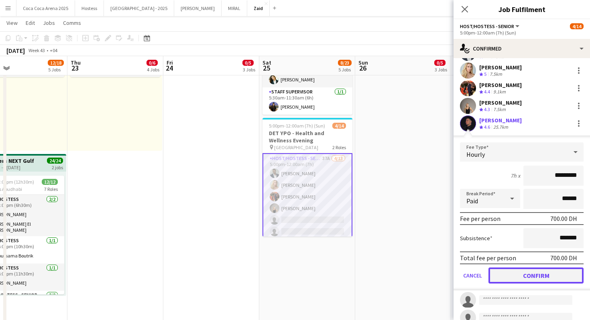
click at [531, 276] on button "Confirm" at bounding box center [535, 276] width 95 height 16
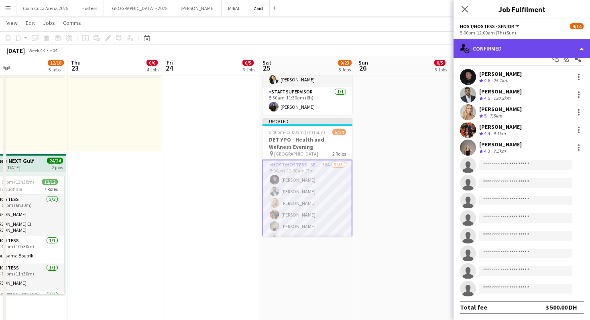
click at [514, 51] on div "single-neutral-actions-check-2 Confirmed" at bounding box center [522, 48] width 136 height 19
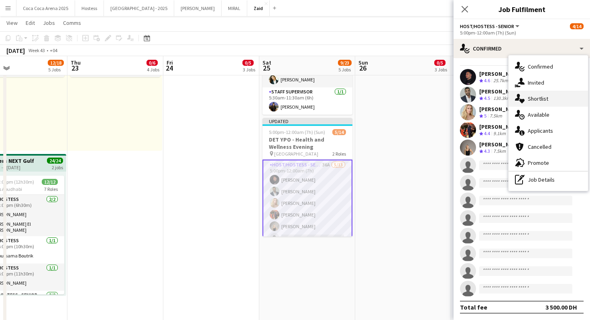
click at [543, 97] on span "Shortlist" at bounding box center [538, 98] width 20 height 7
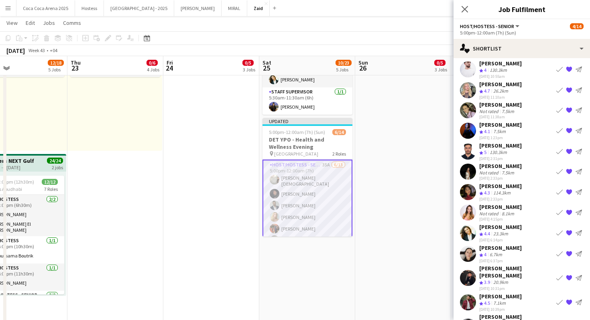
scroll to position [175, 0]
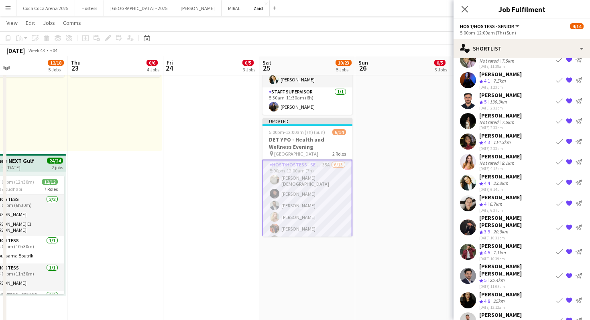
click at [559, 224] on app-icon "Book crew" at bounding box center [559, 227] width 6 height 6
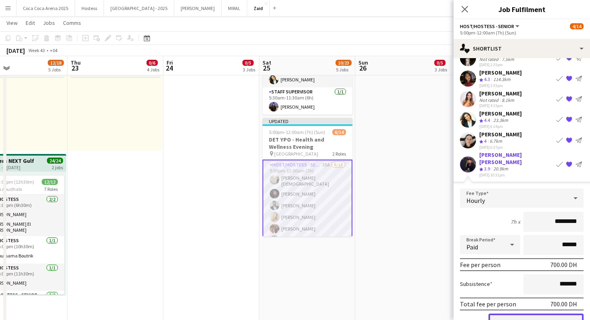
click at [523, 314] on button "Confirm" at bounding box center [535, 322] width 95 height 16
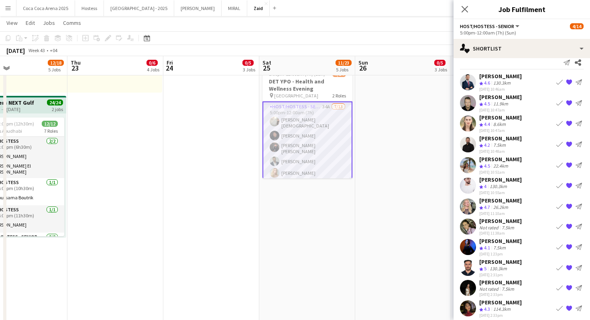
scroll to position [0, 0]
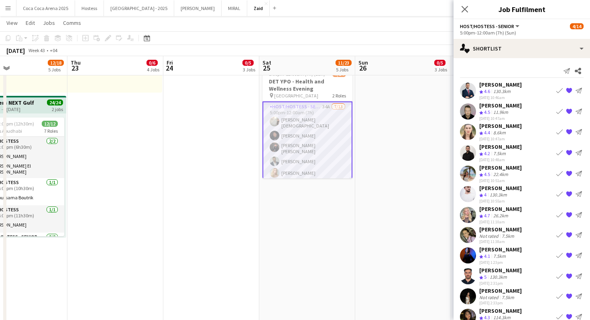
click at [558, 110] on app-icon "Book crew" at bounding box center [559, 111] width 6 height 6
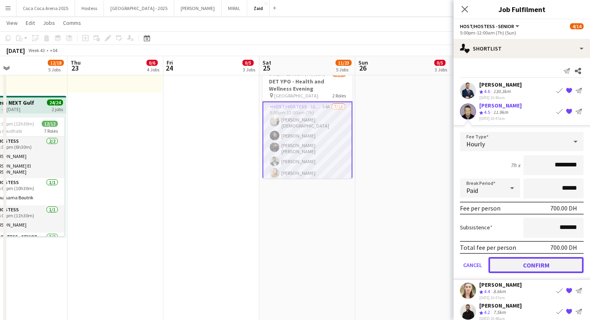
click at [512, 263] on button "Confirm" at bounding box center [535, 265] width 95 height 16
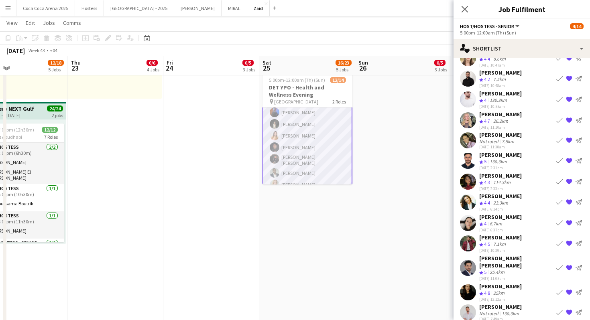
scroll to position [53, 0]
click at [333, 138] on app-card-role "Host/Hostess - Senior 29A 12/13 5:00pm-12:00am (7h) Facundo Ibanez Polina Podko…" at bounding box center [308, 141] width 90 height 173
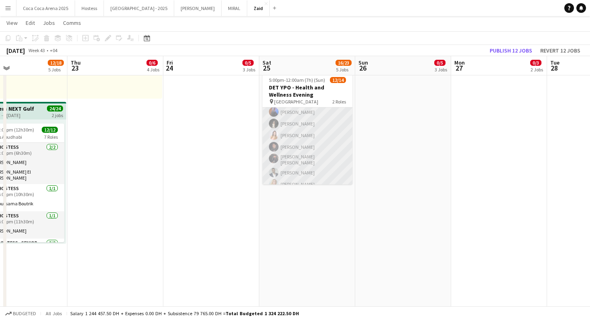
click at [333, 138] on app-card-role "Host/Hostess - Senior 29A 12/13 5:00pm-12:00am (7h) Facundo Ibanez Polina Podko…" at bounding box center [308, 141] width 90 height 172
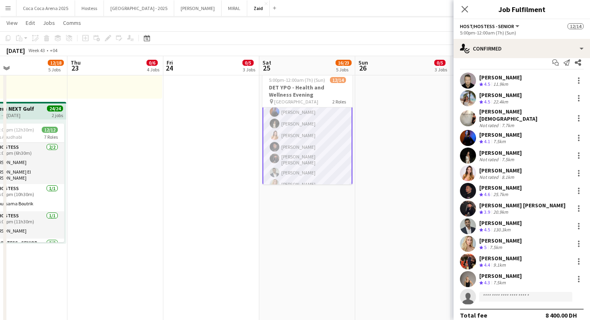
scroll to position [12, 0]
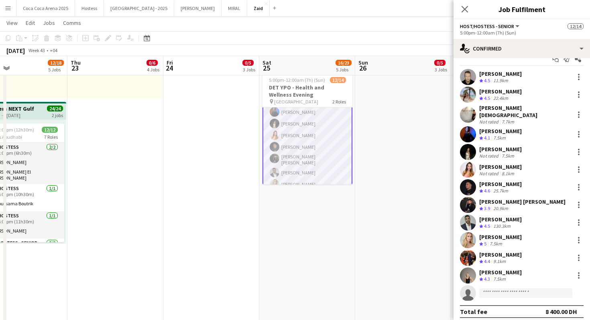
click at [522, 199] on div "Hussain Al Saadi Crew rating 3.9 20.9km" at bounding box center [522, 205] width 136 height 16
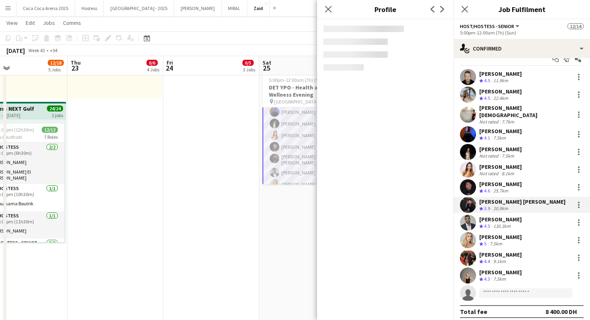
click at [510, 188] on div "25.7km" at bounding box center [501, 191] width 18 height 7
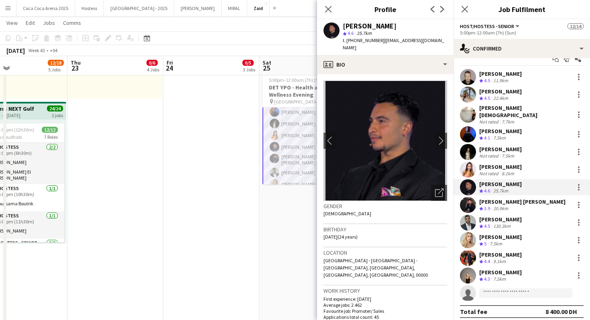
click at [507, 153] on div "7.5km" at bounding box center [508, 156] width 16 height 6
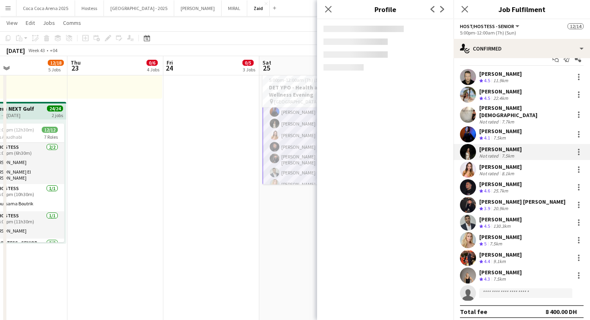
click at [504, 108] on div "Siobhan Male" at bounding box center [525, 111] width 92 height 14
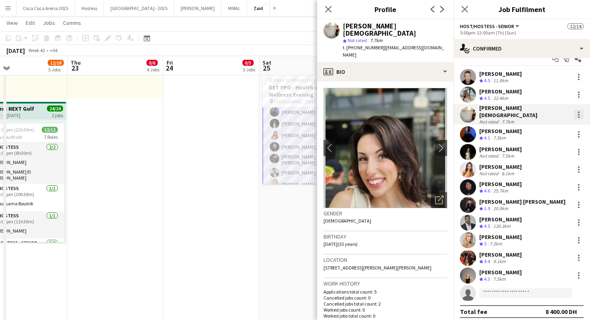
click at [579, 114] on div at bounding box center [579, 115] width 2 height 2
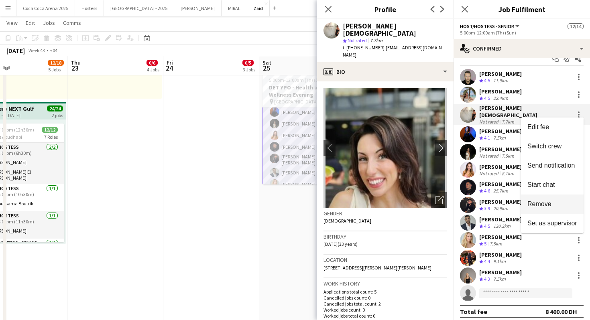
click at [557, 205] on span "Remove" at bounding box center [552, 204] width 50 height 7
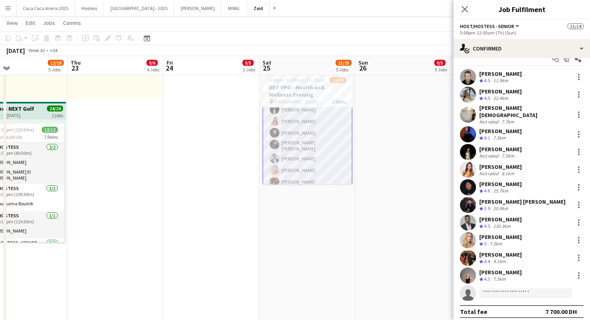
click at [531, 58] on div "Start chat Send notification Share" at bounding box center [522, 59] width 124 height 13
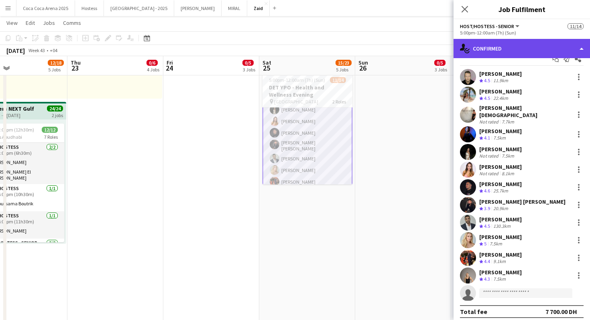
click at [533, 49] on div "single-neutral-actions-check-2 Confirmed" at bounding box center [522, 48] width 136 height 19
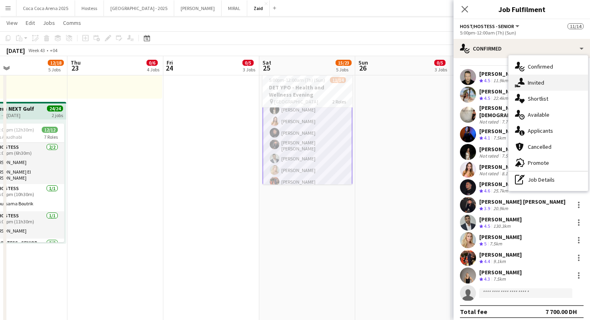
click at [547, 88] on div "single-neutral-actions-share-1 Invited" at bounding box center [548, 83] width 79 height 16
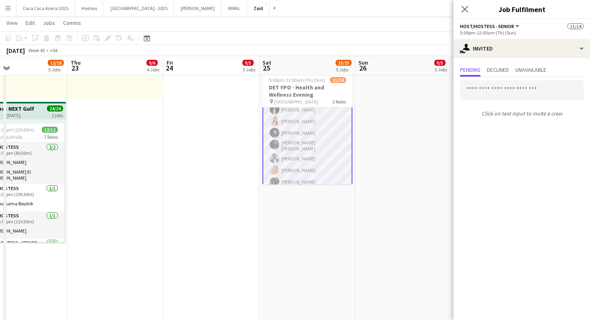
click at [305, 162] on app-card-role "Host/Hostess - Senior 29A 11/13 5:00pm-12:00am (7h) Facundo Ibanez Polina Podko…" at bounding box center [308, 140] width 90 height 171
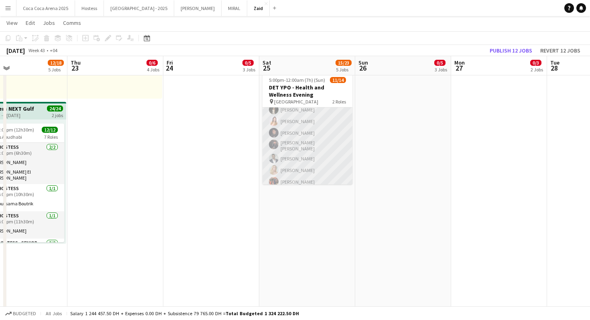
click at [316, 165] on app-card-role "Host/Hostess - Senior 29A 11/13 5:00pm-12:00am (7h) Facundo Ibanez Polina Podko…" at bounding box center [308, 139] width 90 height 169
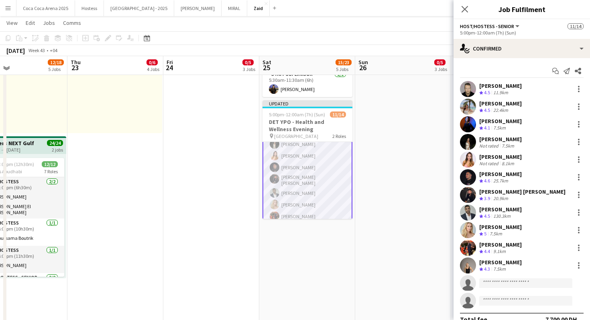
scroll to position [413, 0]
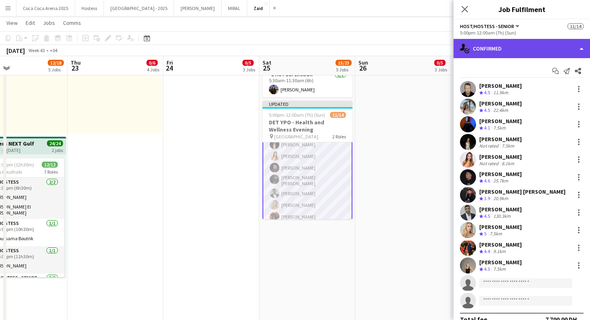
click at [539, 45] on div "single-neutral-actions-check-2 Confirmed" at bounding box center [522, 48] width 136 height 19
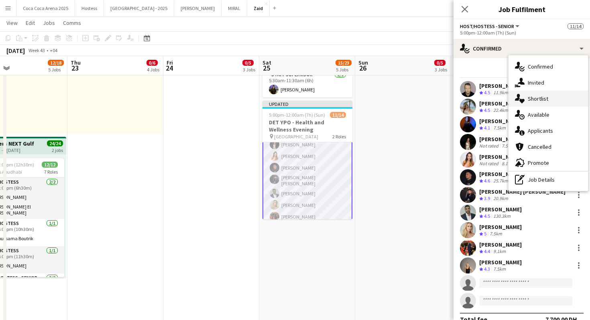
click at [528, 95] on span "Shortlist" at bounding box center [538, 98] width 20 height 7
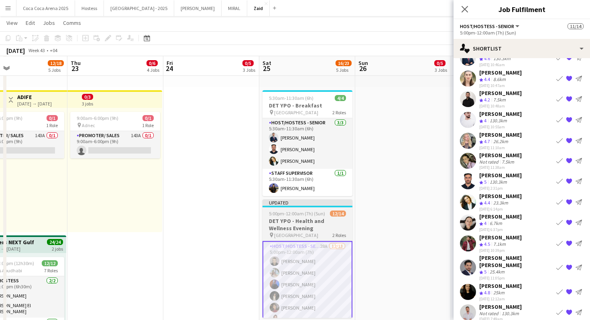
scroll to position [315, 0]
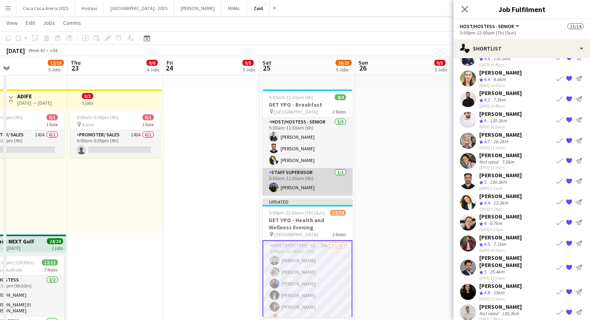
click at [315, 182] on app-card-role "Staff Supervisor 1/1 5:30am-11:30am (6h) Dunia AbdulWahab" at bounding box center [308, 181] width 90 height 27
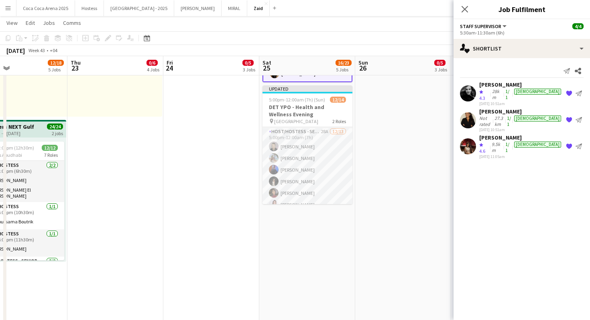
scroll to position [425, 0]
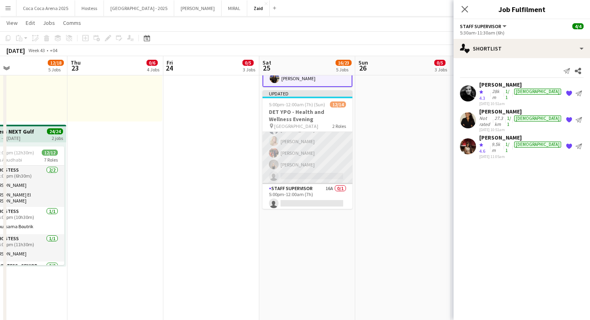
click at [329, 178] on app-card-role "Host/Hostess - Senior 28A 12/13 5:00pm-12:00am (7h) Facundo Ibanez Polina Podko…" at bounding box center [308, 99] width 90 height 169
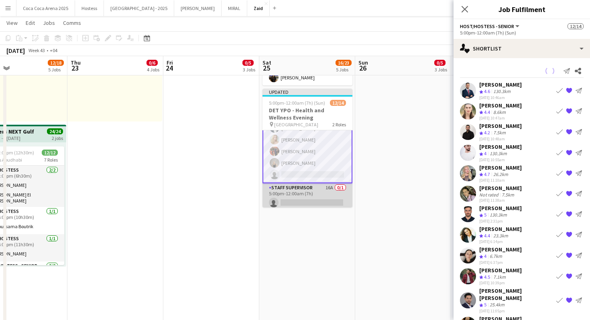
click at [330, 195] on app-card-role "Staff Supervisor 16A 0/1 5:00pm-12:00am (7h) single-neutral-actions" at bounding box center [308, 196] width 90 height 27
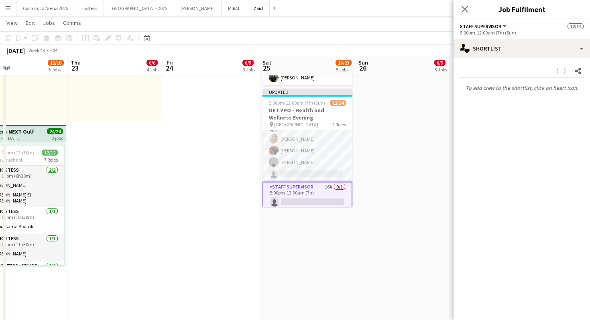
scroll to position [117, 0]
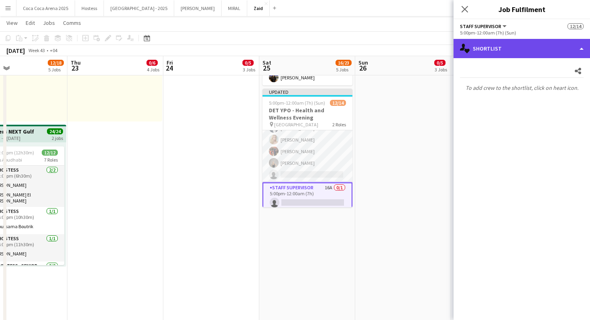
click at [510, 57] on div "single-neutral-actions-heart Shortlist" at bounding box center [522, 48] width 136 height 19
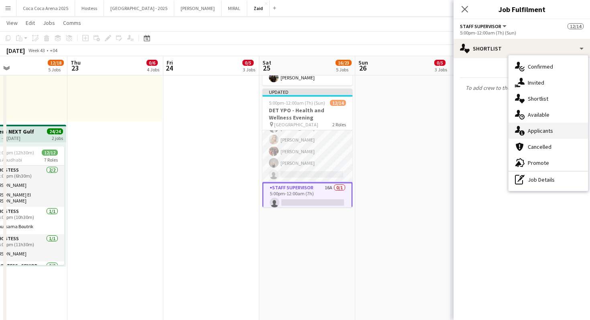
click at [543, 133] on span "Applicants" at bounding box center [540, 130] width 25 height 7
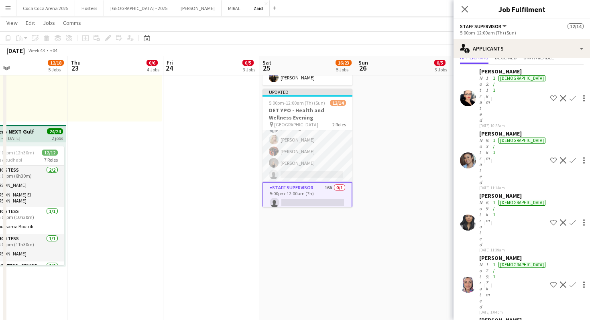
scroll to position [0, 0]
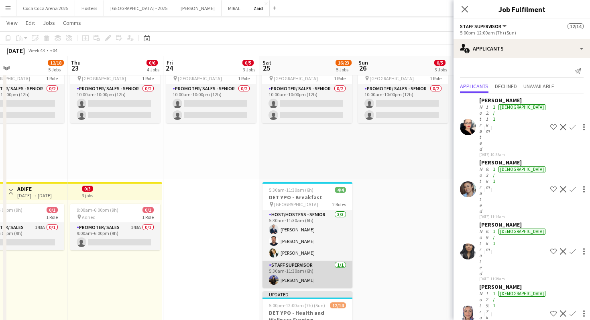
click at [344, 261] on app-card-role "Staff Supervisor 1/1 5:30am-11:30am (6h) Dunia AbdulWahab" at bounding box center [308, 274] width 90 height 27
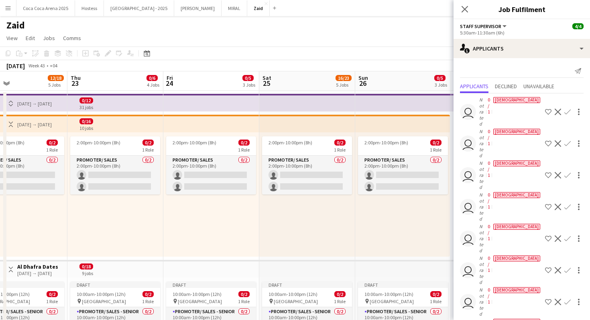
click at [337, 219] on div "2:00pm-10:00pm (8h) 0/2 1 Role Promoter/ Sales 0/2 2:00pm-10:00pm (8h) single-n…" at bounding box center [307, 194] width 96 height 124
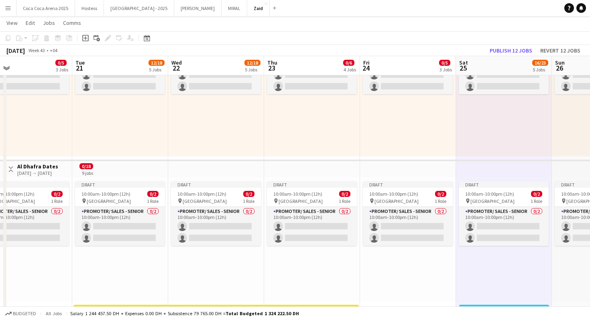
scroll to position [0, 209]
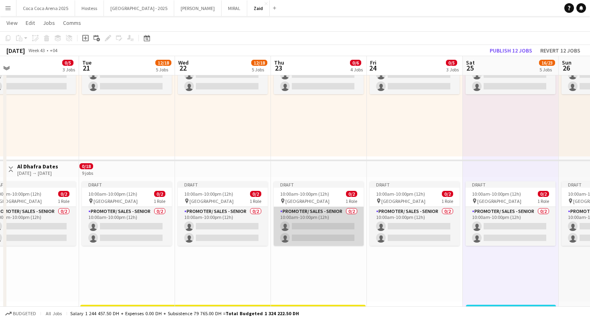
click at [332, 226] on app-card-role "Promoter/ Sales - Senior 0/2 10:00am-10:00pm (12h) single-neutral-actions singl…" at bounding box center [319, 226] width 90 height 39
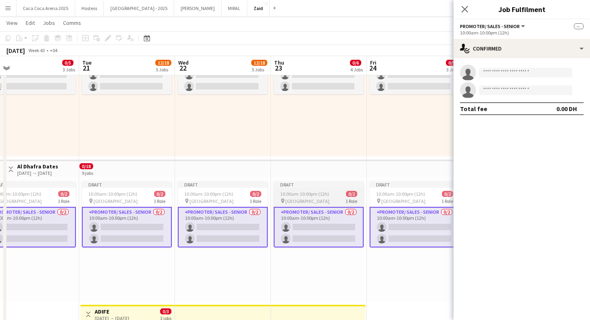
click at [301, 192] on span "10:00am-10:00pm (12h)" at bounding box center [304, 194] width 49 height 6
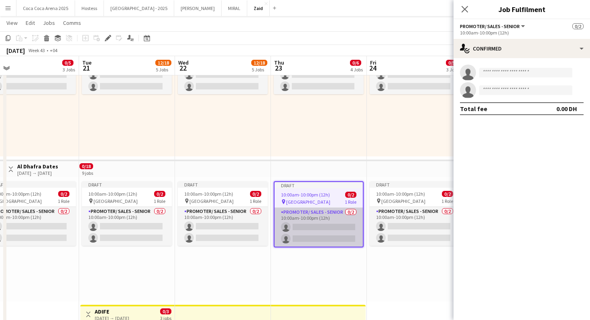
click at [323, 219] on app-card-role "Promoter/ Sales - Senior 0/2 10:00am-10:00pm (12h) single-neutral-actions singl…" at bounding box center [319, 227] width 88 height 39
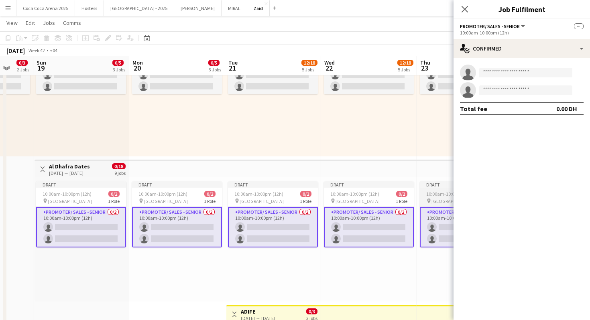
scroll to position [41, 0]
click at [96, 197] on app-job-card "Draft 10:00am-10:00pm (12h) 0/2 pin Mirdif City Centre 1 Role Promoter/ Sales -…" at bounding box center [81, 214] width 90 height 66
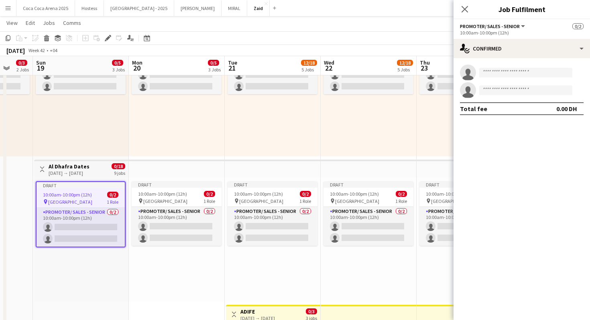
click at [90, 171] on div "19-10-2025 → 27-10-2025" at bounding box center [69, 173] width 41 height 6
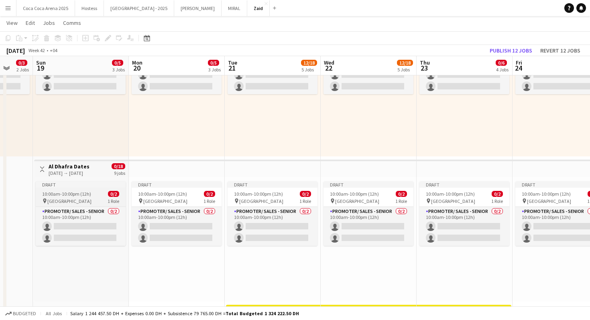
click at [105, 198] on div "pin Mirdif City Centre 1 Role" at bounding box center [81, 201] width 90 height 6
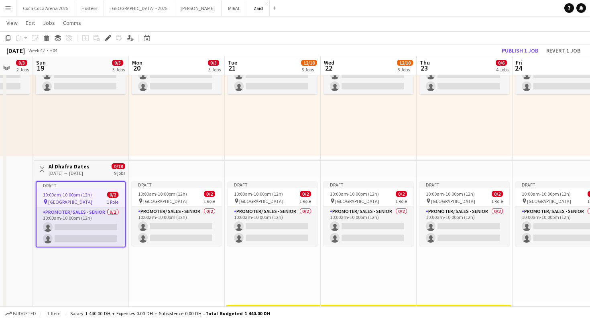
click at [105, 171] on div "Toggle View Al Dhafra Dates 19-10-2025 → 27-10-2025 0/18 9 jobs" at bounding box center [81, 170] width 88 height 14
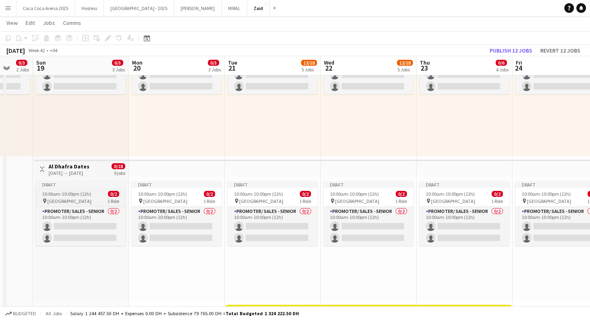
click at [109, 186] on div "Draft" at bounding box center [81, 184] width 90 height 6
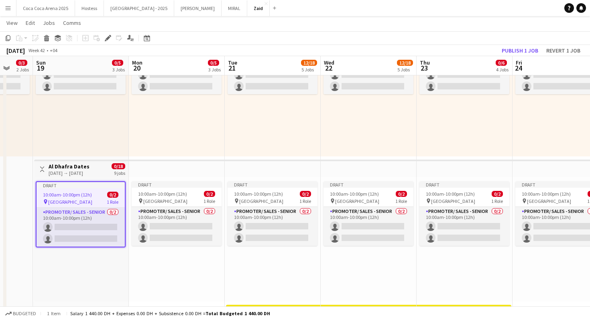
click at [112, 172] on div "0/18 9 jobs" at bounding box center [119, 169] width 14 height 13
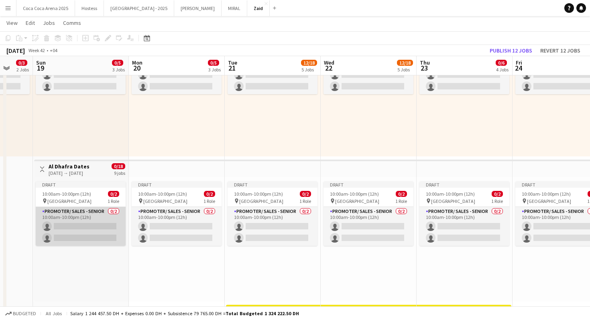
click at [110, 234] on app-card-role "Promoter/ Sales - Senior 0/2 10:00am-10:00pm (12h) single-neutral-actions singl…" at bounding box center [81, 226] width 90 height 39
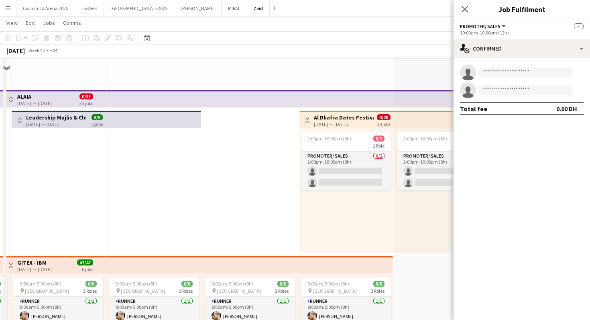
scroll to position [0, 0]
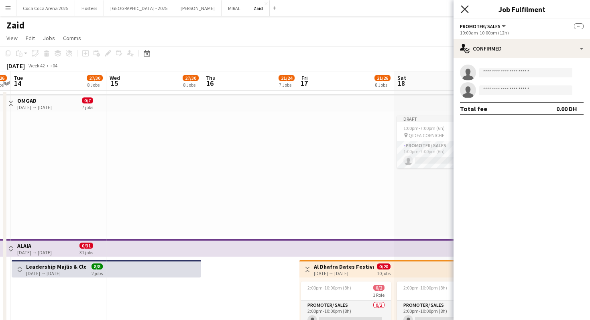
click at [467, 10] on icon "Close pop-in" at bounding box center [465, 9] width 8 height 8
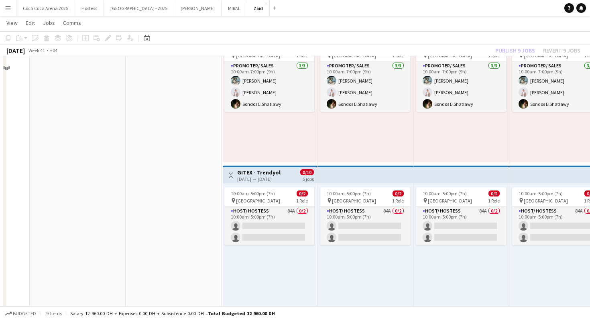
scroll to position [718, 0]
